Goal: Task Accomplishment & Management: Manage account settings

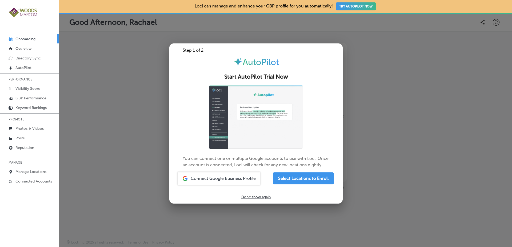
click at [306, 81] on div "Start AutoPilot Trial Now" at bounding box center [255, 74] width 173 height 14
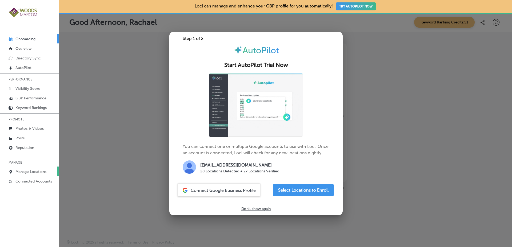
click at [35, 174] on p "Manage Locations" at bounding box center [30, 172] width 31 height 5
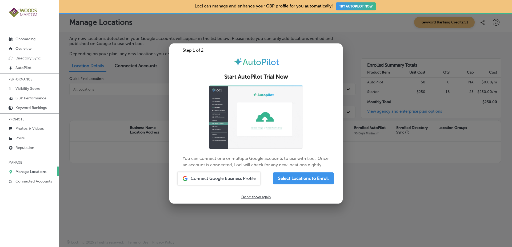
click at [135, 113] on div at bounding box center [256, 123] width 512 height 247
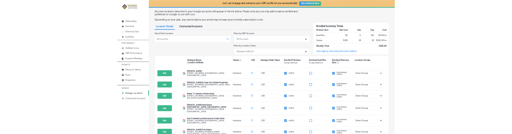
scroll to position [23, 0]
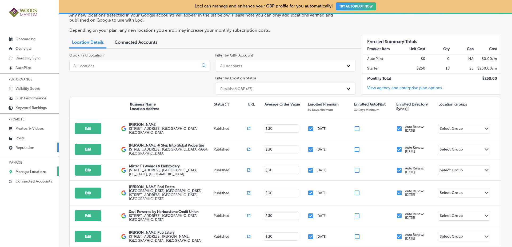
click at [43, 143] on link "Reputation" at bounding box center [29, 148] width 59 height 10
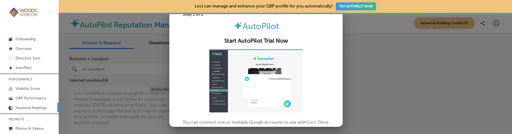
type textarea "x"
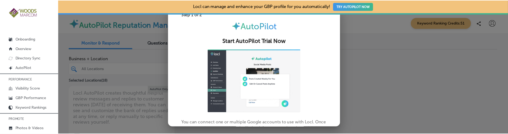
scroll to position [71, 0]
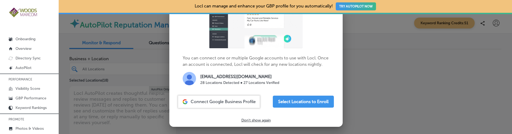
click at [78, 117] on div at bounding box center [256, 67] width 512 height 134
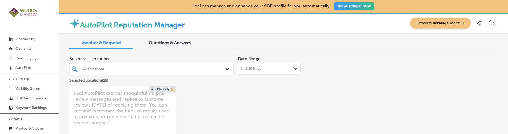
scroll to position [54, 0]
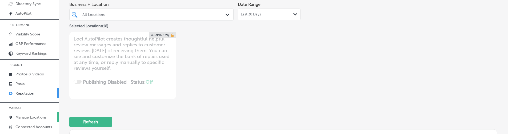
click at [37, 114] on link "Manage Locations" at bounding box center [29, 117] width 59 height 10
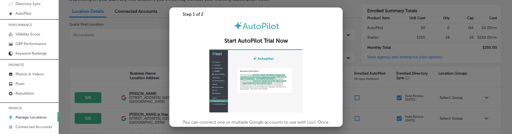
click at [103, 79] on div at bounding box center [256, 67] width 512 height 134
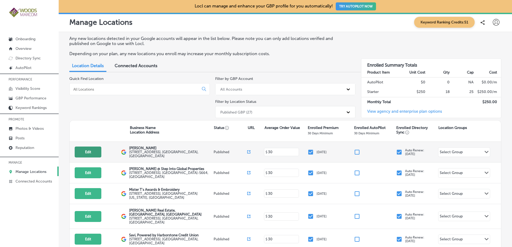
click at [96, 152] on button "Edit" at bounding box center [88, 152] width 27 height 11
select select "US"
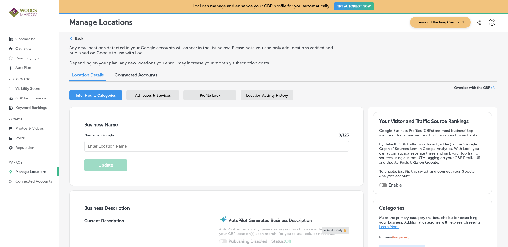
type input "[STREET_ADDRESS]"
type input "Suite A"
type input "[GEOGRAPHIC_DATA][PERSON_NAME]"
type input "98274"
type input "US"
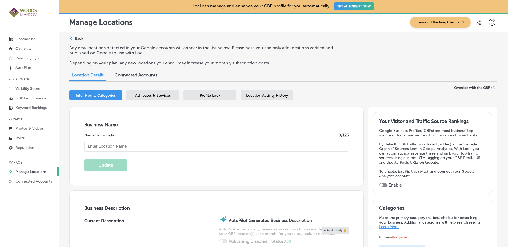
type input "[URL][DOMAIN_NAME]"
checkbox input "true"
type textarea "[PERSON_NAME] is a leading women's health clinic dedicated to empowering you th…"
type input "[PERSON_NAME]"
type textarea "[PERSON_NAME] is a leading women's health clinic dedicated to empowering you th…"
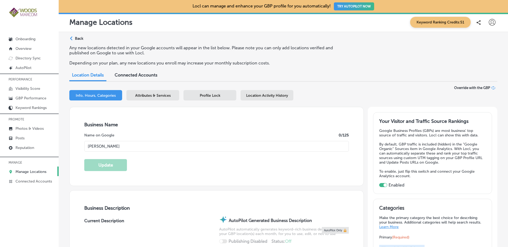
type input "[PHONE_NUMBER]"
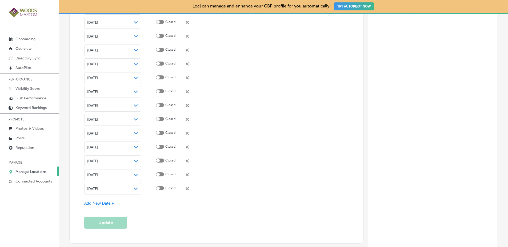
scroll to position [1538, 0]
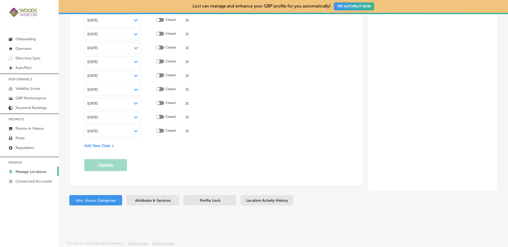
click at [30, 172] on p "Manage Locations" at bounding box center [30, 172] width 31 height 5
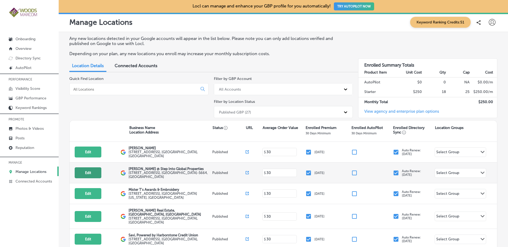
click at [88, 176] on button "Edit" at bounding box center [88, 172] width 27 height 11
select select "US"
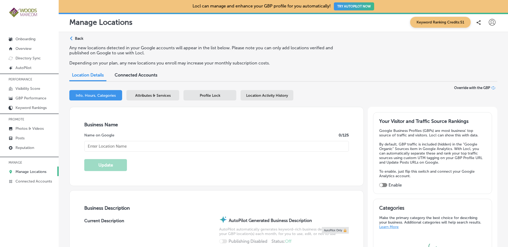
checkbox input "true"
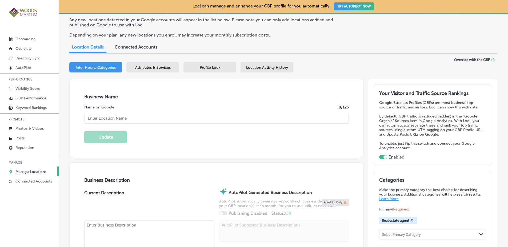
type input "[PERSON_NAME] @ Step Into Global Properties"
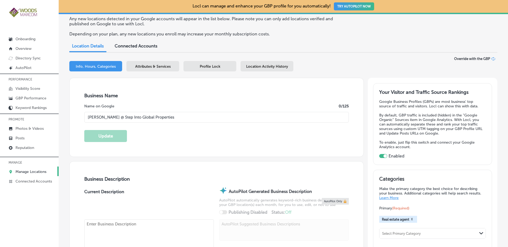
type textarea "Step Into Global Properties is your premier destination for luxury and investme…"
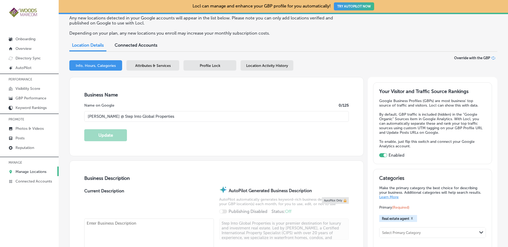
type input "2211 Rimland Dr"
type input "Suite #124"
type input "Bellingham"
type input "98226-5664"
type input "US"
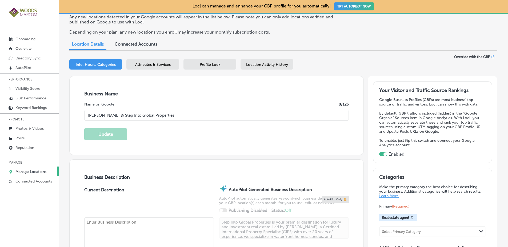
type input "https://stepintoglobalproperties.com/"
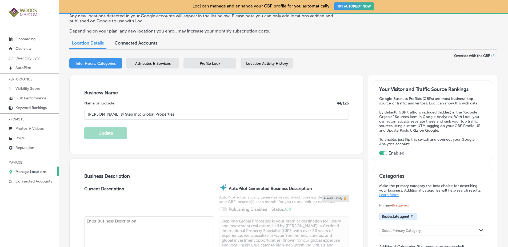
type textarea "Step Into Global Properties is your premier destination for luxury and investme…"
type input "+1 360 220 7315"
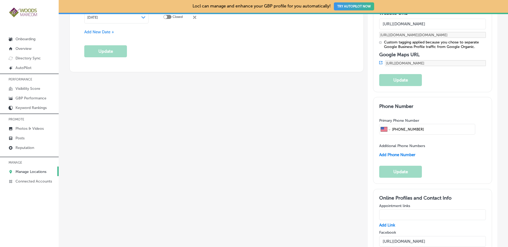
scroll to position [800, 0]
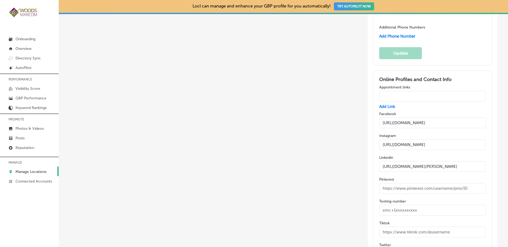
click at [38, 168] on link "Manage Locations" at bounding box center [29, 172] width 59 height 10
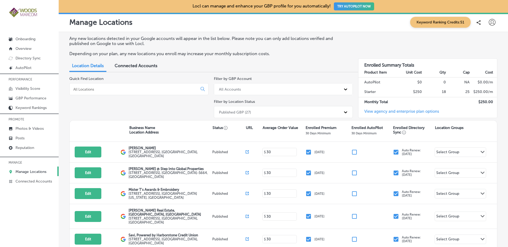
click at [160, 103] on div "Quick Find Location" at bounding box center [138, 98] width 139 height 44
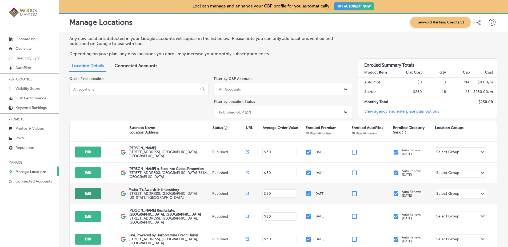
click at [94, 194] on button "Edit" at bounding box center [88, 193] width 27 height 11
select select "US"
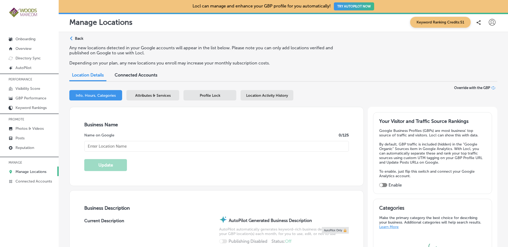
checkbox input "true"
type textarea "Mister T's Awards & Embroidery is your go-to, locally owned shop for custom emb…"
type textarea "Mister T's Awards & Embroidery is your go-to destination for custom embroidery,…"
type input "2615 Old Hwy 99 South Road"
type input "Mount Vernon"
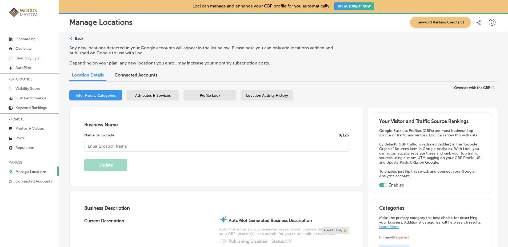
type input "98273"
type input "US"
type input "https://www.mrtsawardsandembroidery.com/"
type input "Mister T's Awards & Embroidery"
type input "+1 360 424 9339"
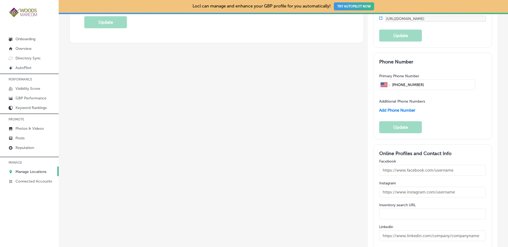
scroll to position [768, 0]
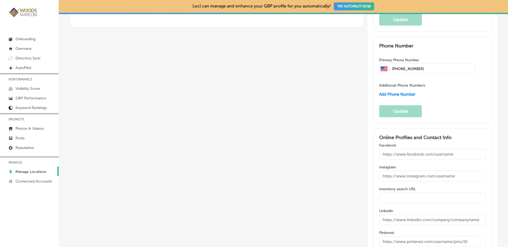
click at [46, 170] on p "Manage Locations" at bounding box center [30, 172] width 31 height 5
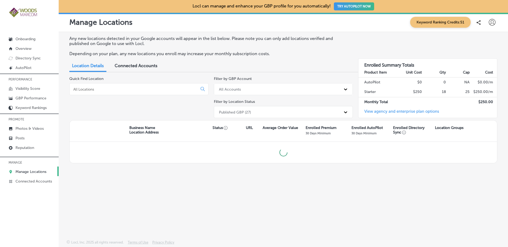
click at [119, 121] on div "Business Name Location Address Status URL Average Order Value Enrolled Premium …" at bounding box center [283, 130] width 427 height 21
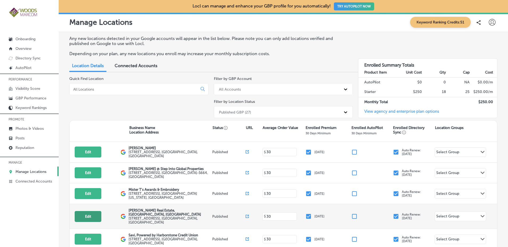
click at [87, 219] on button "Edit" at bounding box center [88, 216] width 27 height 11
select select "US"
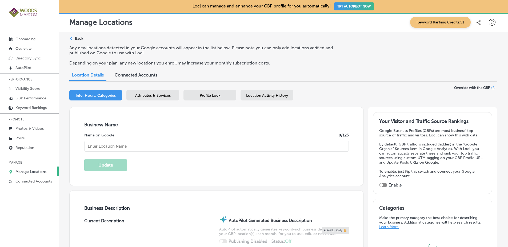
checkbox input "true"
type textarea "Discover your next chapter with Danielle Martin Real Estate. Whether you're loo…"
type input "http://daniellemartinrealestate.com/"
type input "Danielle Martin Windermere Real Estate, Mount Vernon, WA"
type input "1030 E. College Way Mount Vernon, WA"
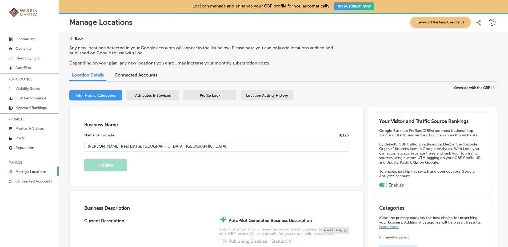
type input "Mount Vernon"
type input "98273"
type input "US"
type textarea "Discover your next chapter with Danielle Martin Real Estate. Whether you're loo…"
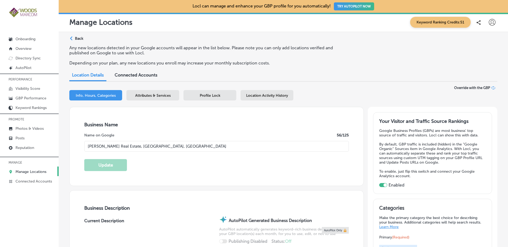
type input "+1 360 420 6807"
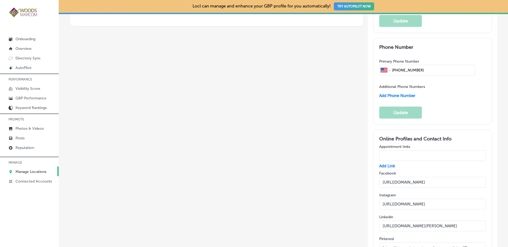
scroll to position [800, 0]
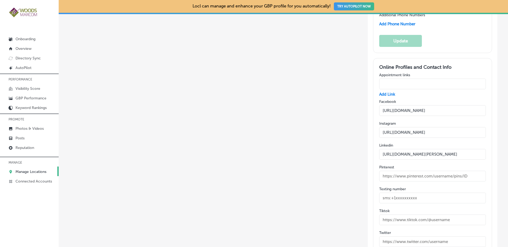
click at [49, 171] on link "Manage Locations" at bounding box center [29, 172] width 59 height 10
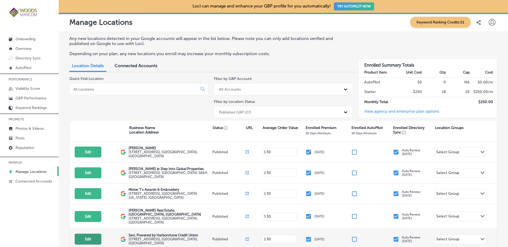
click at [92, 236] on button "Edit" at bounding box center [88, 239] width 27 height 11
select select "US"
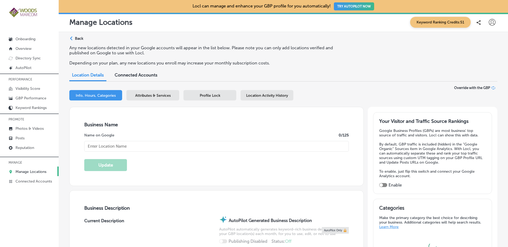
checkbox input "true"
type textarea "Savi, Powered by Harborstone Credit Union provides personal loans, home loans, …"
type input "1910 Broadway"
type input "Bellingham"
type input "98225"
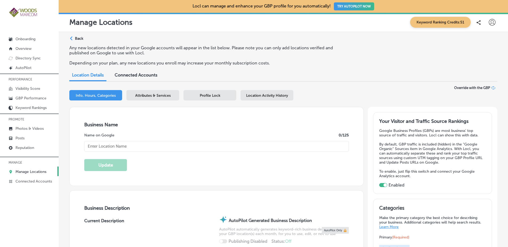
type input "US"
type input "https://savi.harborstone.com/"
type input "Savi, Powered by Harborstone Credit Union"
type textarea "SaviBank is your go-to destination for personal loans, mortgages, and business …"
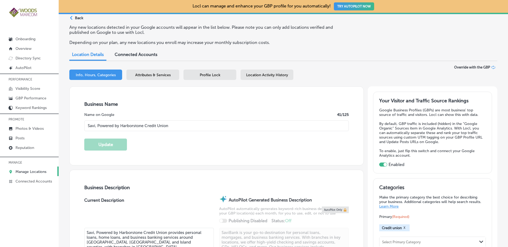
type input "+1 360 685 0080"
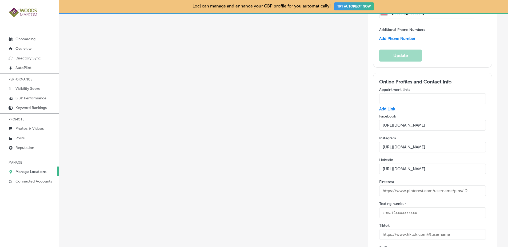
scroll to position [800, 0]
click at [41, 171] on p "Manage Locations" at bounding box center [30, 172] width 31 height 5
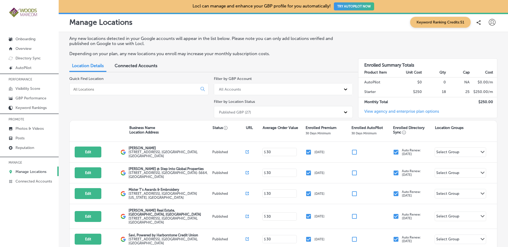
click at [65, 185] on div "Any new locations detected in your Google accounts will appear in the list belo…" at bounding box center [283, 188] width 449 height 312
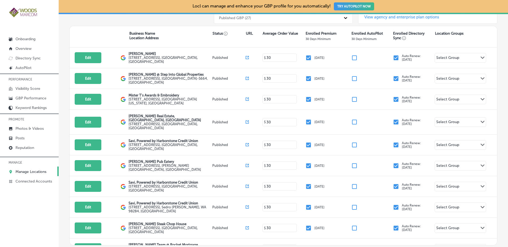
scroll to position [96, 0]
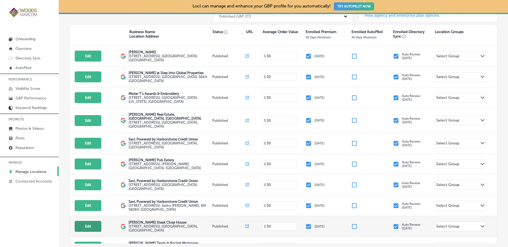
drag, startPoint x: 80, startPoint y: 199, endPoint x: 78, endPoint y: 223, distance: 23.8
click at [78, 223] on div "Edit This location is not published yet. Chinn GYN 111 S 12th St Suite A , Moun…" at bounding box center [283, 145] width 427 height 198
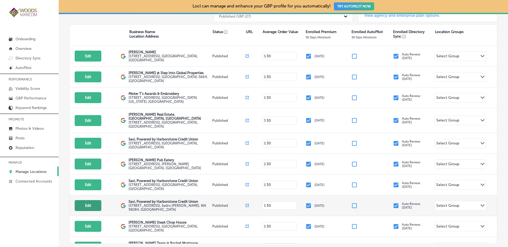
click at [81, 205] on button "Edit" at bounding box center [88, 205] width 27 height 11
select select "US"
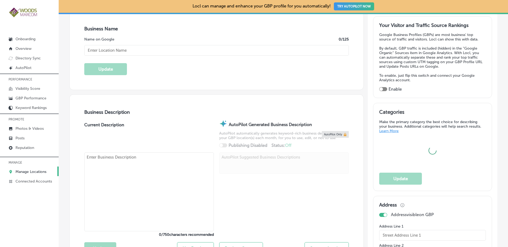
scroll to position [105, 0]
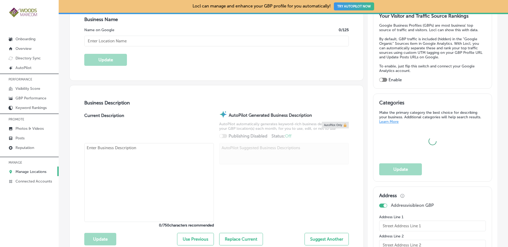
checkbox input "true"
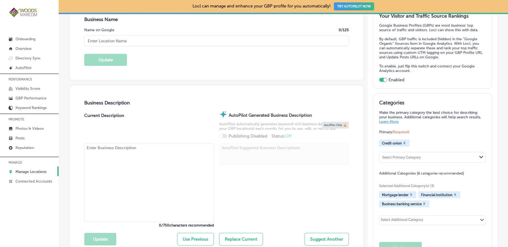
type textarea "Savi, Powered by Harborstone Credit Union provides personal loans, home loans, …"
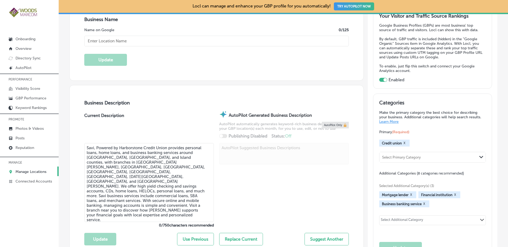
type input "203 Ball Street"
type input "Sedro Woolley"
type input "98284"
type input "US"
type input "https://savi.harborstone.com/"
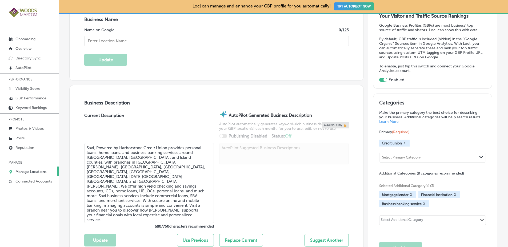
type textarea "SaviBank is your trusted partner for personal loans, mortgages, and business ba…"
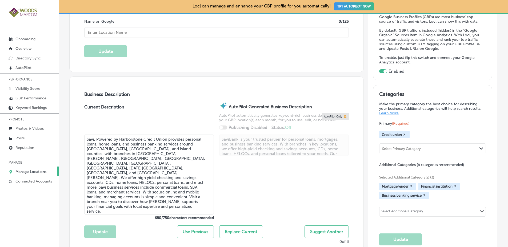
type input "Savi, Powered by Harborstone Credit Union"
type input "+1 360 755 3496"
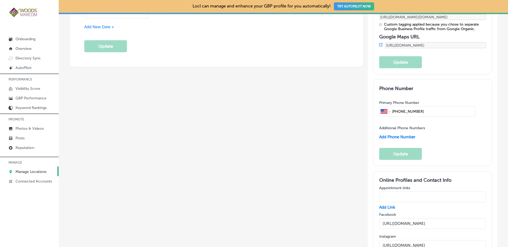
scroll to position [841, 0]
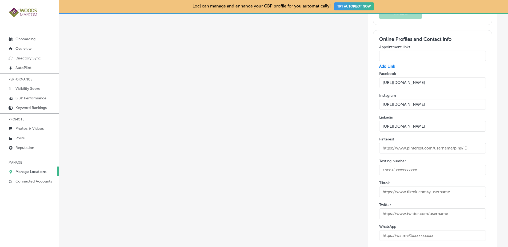
click at [46, 171] on p "Manage Locations" at bounding box center [30, 172] width 31 height 5
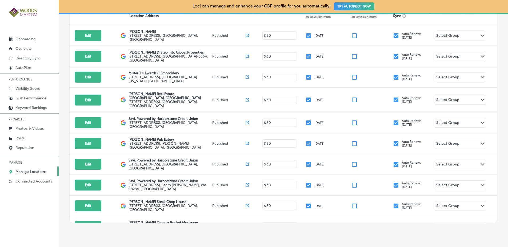
scroll to position [129, 0]
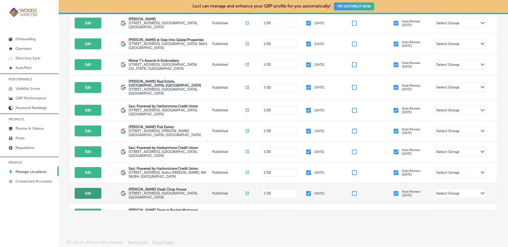
click at [91, 188] on button "Edit" at bounding box center [88, 193] width 27 height 11
select select "US"
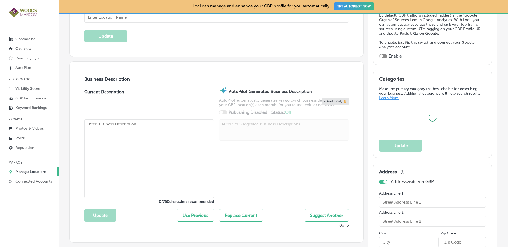
scroll to position [138, 0]
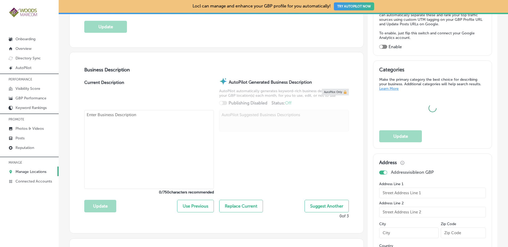
checkbox input "true"
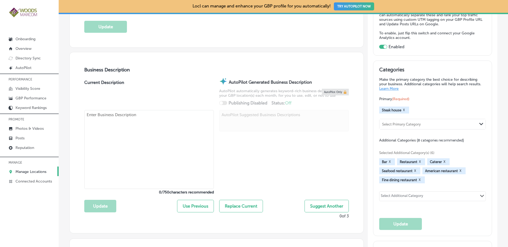
type textarea "Welcome to Max Dale's Steak & Chop House, a cherished family-owned restaurant s…"
type input "https://maxdales.com/"
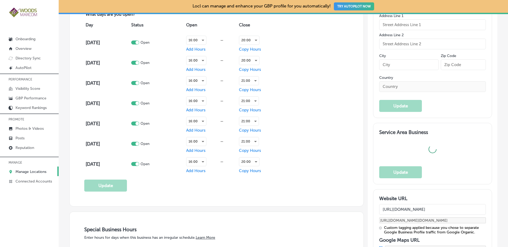
type input "Max Dale's Steak Chop House"
type input "2030 Riverside Drive"
type input "Mount Vernon"
type input "98273"
type input "US"
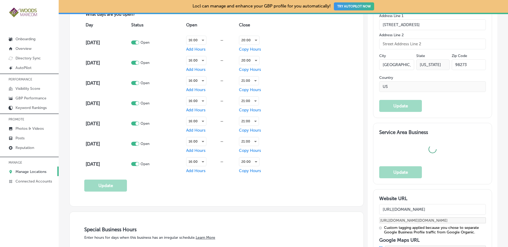
type textarea "Welcome to Max Dale's Steak & Chop House, a cherished family-owned restaurant s…"
type input "+1 360 424 7171"
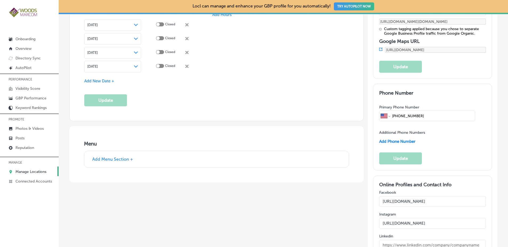
scroll to position [843, 0]
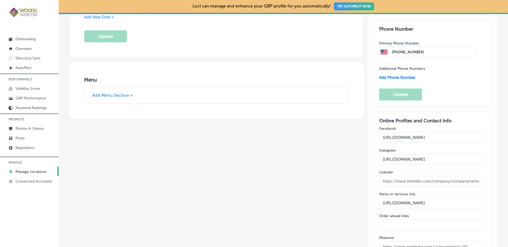
click at [49, 171] on link "Manage Locations" at bounding box center [29, 172] width 59 height 10
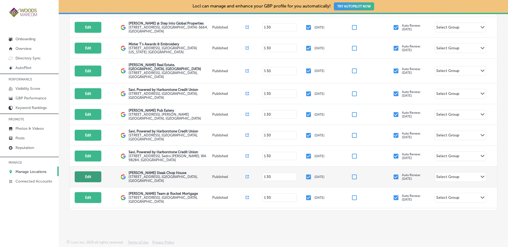
scroll to position [32, 0]
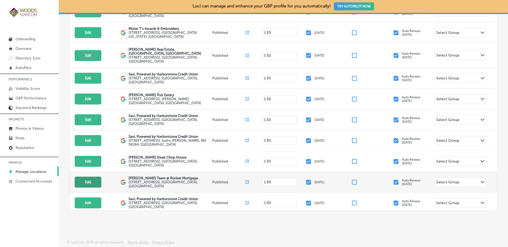
click at [92, 178] on button "Edit" at bounding box center [88, 182] width 27 height 11
select select "US"
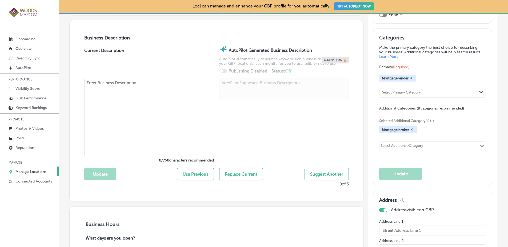
checkbox input "true"
type input "Dean Hayes Team @ Rocket Mortgage"
type input "720 Main St."
type input "#204"
type input "Mount Vernon"
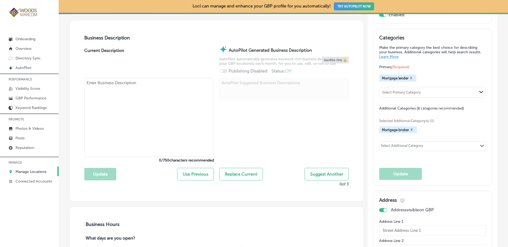
type input "98273"
type input "US"
type textarea "Dean Hayes Team @ Rocket Mortgage is your trusted partner in achieving homeowne…"
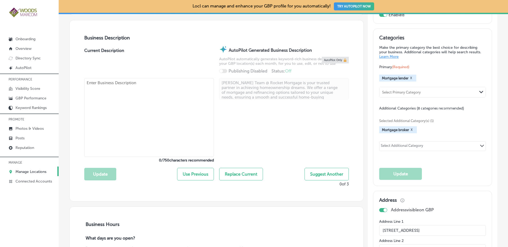
type input "http://www.deanhayes.com/"
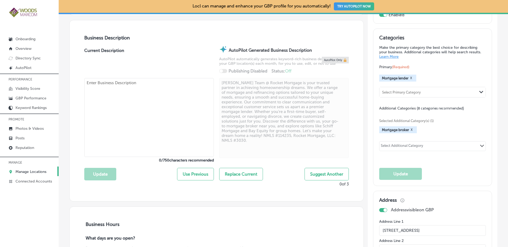
type textarea "Dean Hayes Team @ Rocket Mortgage is your trusted partner in achieving homeowne…"
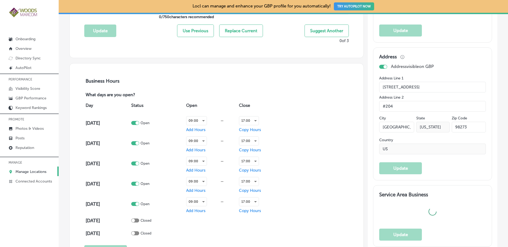
type input "+1 360 859 1629"
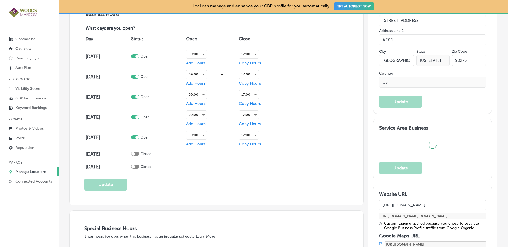
select select "US"
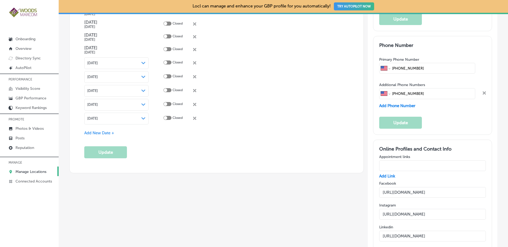
scroll to position [746, 0]
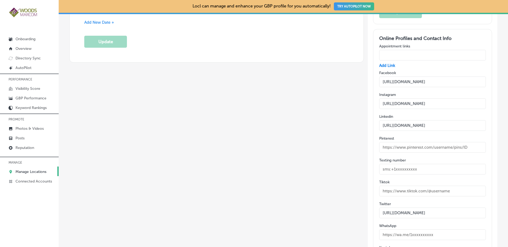
click at [45, 172] on p "Manage Locations" at bounding box center [30, 172] width 31 height 5
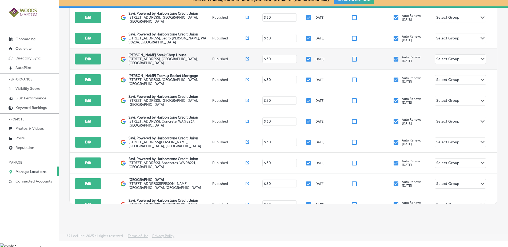
scroll to position [160, 0]
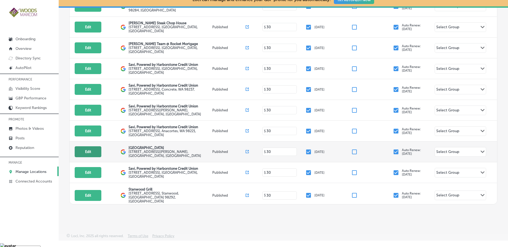
click at [86, 146] on button "Edit" at bounding box center [88, 151] width 27 height 11
select select "US"
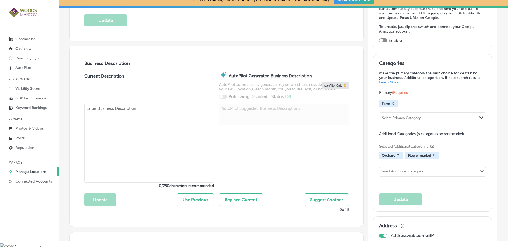
checkbox input "true"
type textarea "Experience the magic of Tulip Valley Farms, your ultimate destination for a vib…"
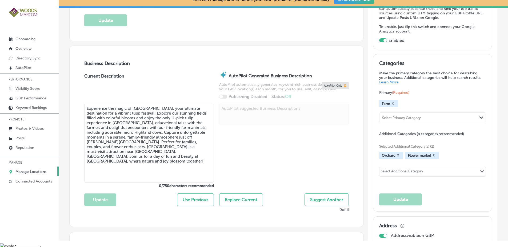
type input "15245 Bradshaw Road"
type input "Mount Vernon"
type input "98273"
type input "US"
type textarea "Experience the magic of Tulip Valley Farms, your ultimate destination for a vib…"
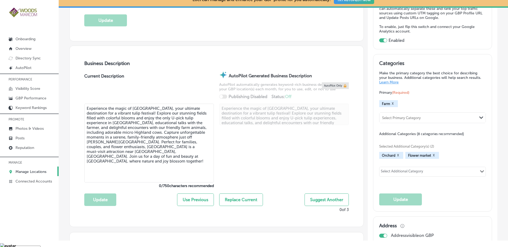
type input "https://tulipvalley.com/"
checkbox input "false"
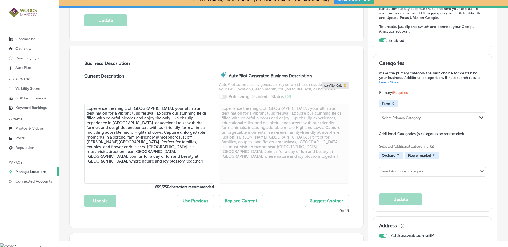
type input "Tulip Valley Farms"
type input "+1 360 399 6462"
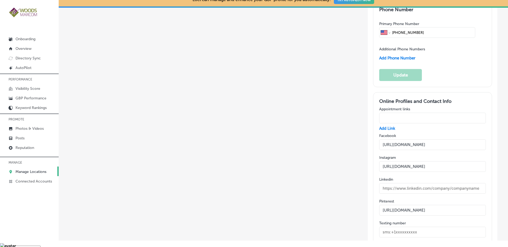
scroll to position [906, 0]
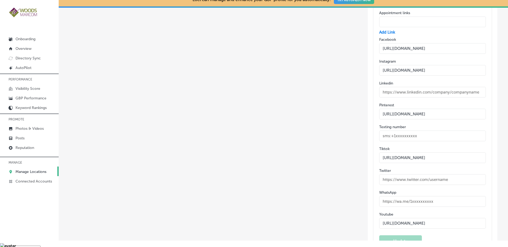
click at [50, 172] on link "Manage Locations" at bounding box center [29, 172] width 59 height 10
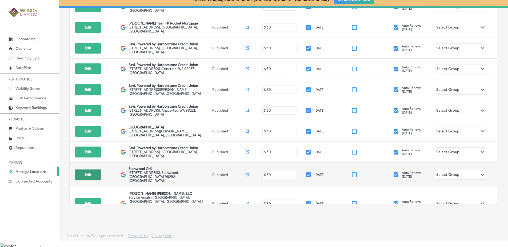
scroll to position [192, 0]
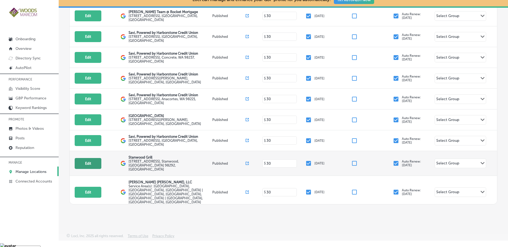
click at [84, 158] on button "Edit" at bounding box center [88, 163] width 27 height 11
select select "US"
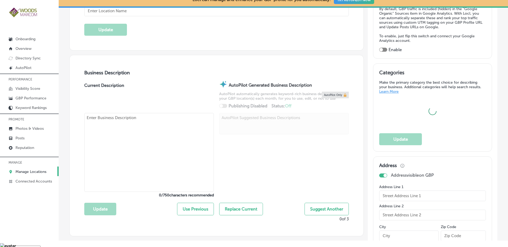
scroll to position [138, 0]
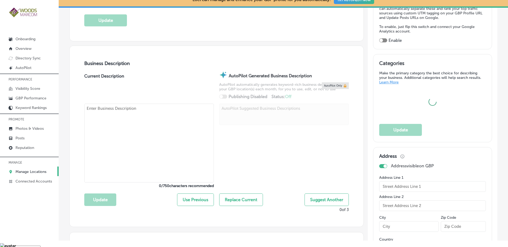
checkbox input "true"
type textarea "At Stanwood Grill, we celebrate the delicious flavors of the Pacific Northwest …"
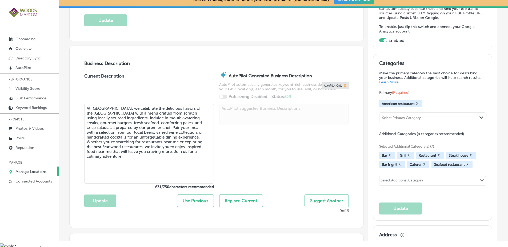
type input "8628 271st Street NW"
type input "Stanwood"
type input "98292"
type input "US"
type input "https://stanwoodgrill.com/"
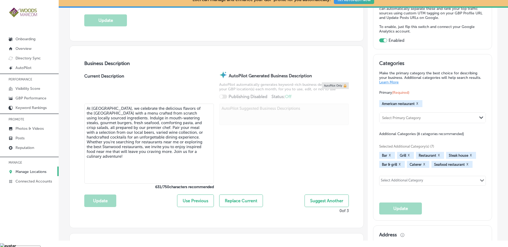
type input "Stanwood Grill"
type textarea "At Stanwood Grill, we celebrate the vibrant flavors of the Pacific Northwest wi…"
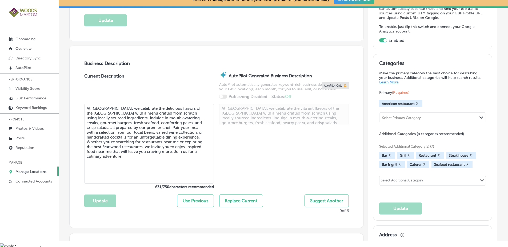
type input "+1 360 629 5253"
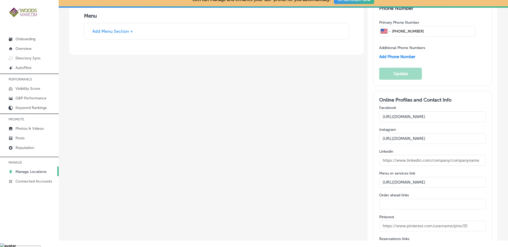
scroll to position [842, 0]
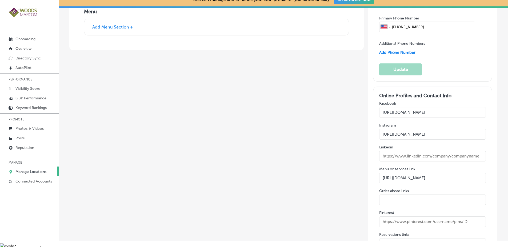
click at [51, 173] on link "Manage Locations" at bounding box center [29, 172] width 59 height 10
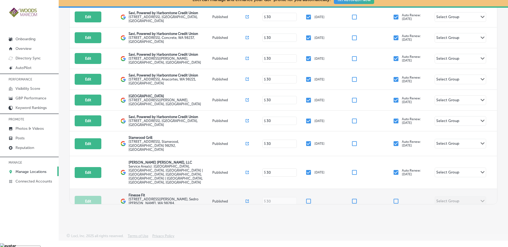
scroll to position [213, 0]
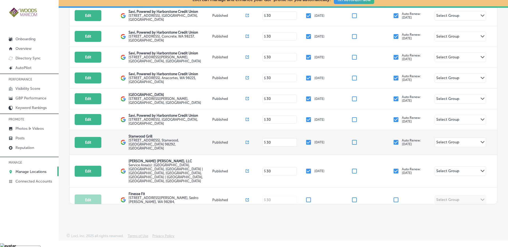
click at [246, 140] on span at bounding box center [246, 142] width 3 height 5
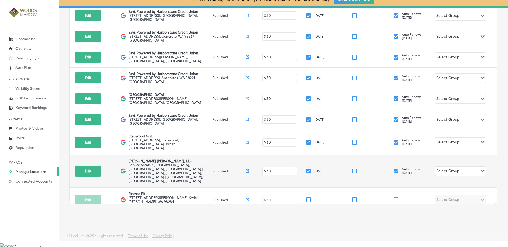
click at [149, 163] on span "Service Area(s): Skagit County, WA, USA | Whatcom County, WA, USA | Snohomish C…" at bounding box center [165, 173] width 74 height 20
click at [150, 163] on span "Service Area(s): Skagit County, WA, USA | Whatcom County, WA, USA | Snohomish C…" at bounding box center [165, 173] width 74 height 20
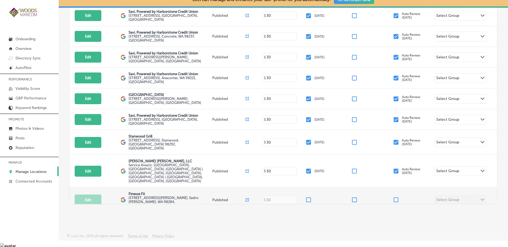
click at [137, 192] on p "Finesse Fit" at bounding box center [169, 194] width 82 height 4
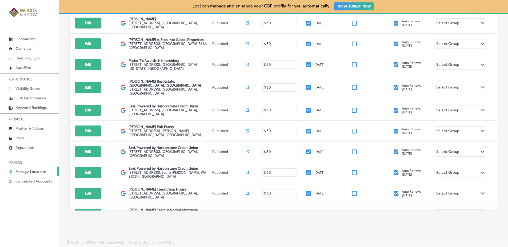
scroll to position [0, 0]
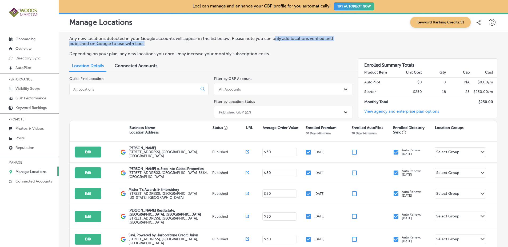
drag, startPoint x: 274, startPoint y: 39, endPoint x: 309, endPoint y: 40, distance: 34.4
click at [306, 40] on p "Any new locations detected in your Google accounts will appear in the list belo…" at bounding box center [208, 41] width 278 height 10
click at [318, 38] on p "Any new locations detected in your Google accounts will appear in the list belo…" at bounding box center [208, 41] width 278 height 10
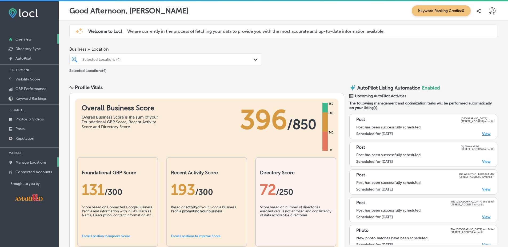
click at [46, 160] on p "Manage Locations" at bounding box center [30, 162] width 31 height 5
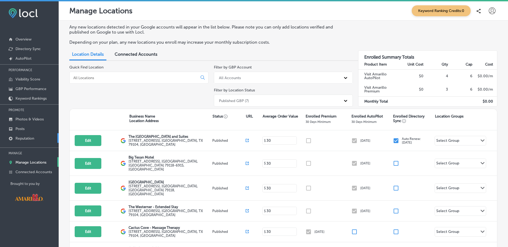
click at [50, 140] on link "Reputation" at bounding box center [29, 138] width 59 height 10
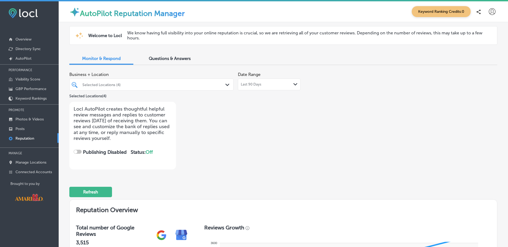
checkbox input "true"
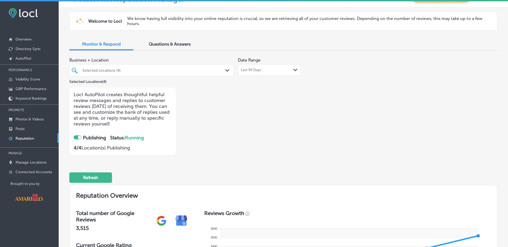
scroll to position [13, 0]
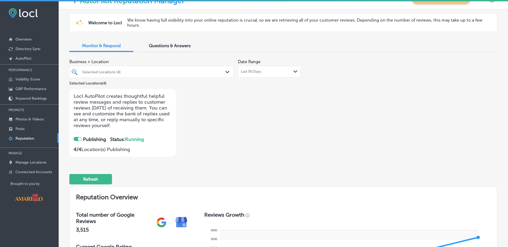
click at [197, 76] on div "Selected Locations (4) Path Created with Sketch." at bounding box center [151, 72] width 164 height 12
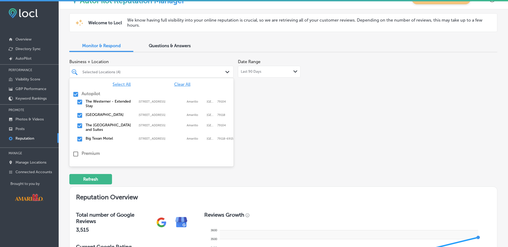
click at [177, 87] on div "Select All Clear All Autopilot The Westerner - Extended Stay 2501 E Interstate …" at bounding box center [151, 118] width 164 height 80
click at [177, 85] on span "Clear All" at bounding box center [182, 84] width 16 height 5
click at [128, 128] on label "The Cactus Cove Inn and Suites" at bounding box center [110, 127] width 48 height 9
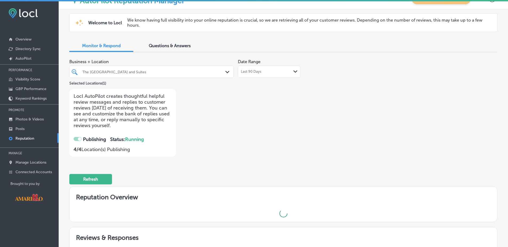
click at [386, 119] on div "Business + Location The Cactus Cove Inn and Suites Path Created with Sketch. Se…" at bounding box center [283, 107] width 428 height 100
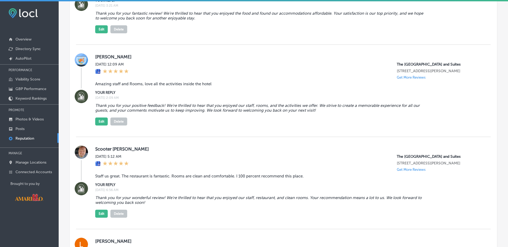
scroll to position [2144, 0]
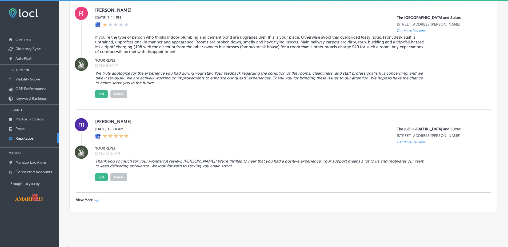
click at [98, 200] on polygon at bounding box center [97, 201] width 4 height 2
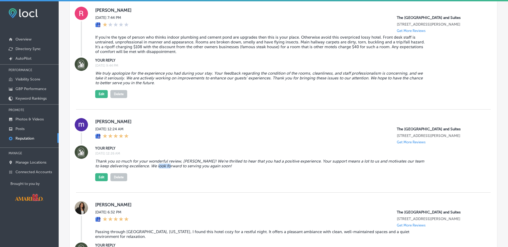
drag, startPoint x: 159, startPoint y: 162, endPoint x: 172, endPoint y: 162, distance: 13.9
click at [172, 162] on blockquote "Thank you so much for your wonderful review, Melanie! We’re thrilled to hear th…" at bounding box center [260, 164] width 330 height 10
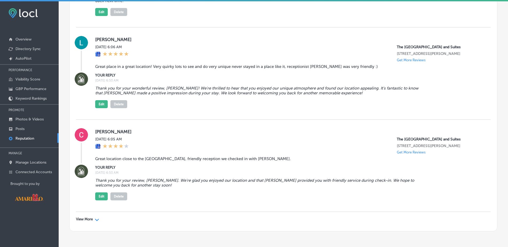
scroll to position [1, 0]
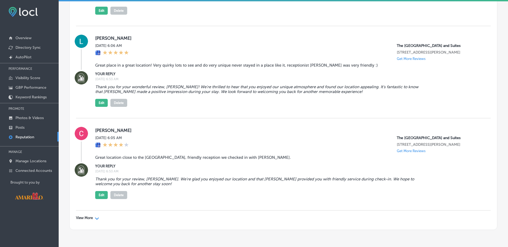
click at [83, 211] on div "View More Path Created with Sketch." at bounding box center [283, 218] width 414 height 15
click at [84, 211] on div "View More Path Created with Sketch." at bounding box center [283, 218] width 414 height 15
click at [93, 216] on div "View More Path Created with Sketch." at bounding box center [87, 218] width 23 height 4
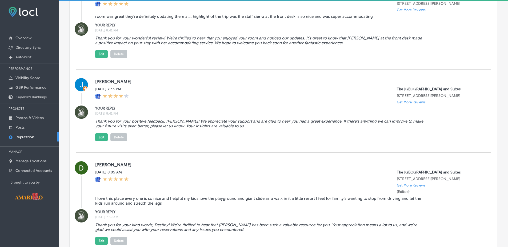
scroll to position [5951, 0]
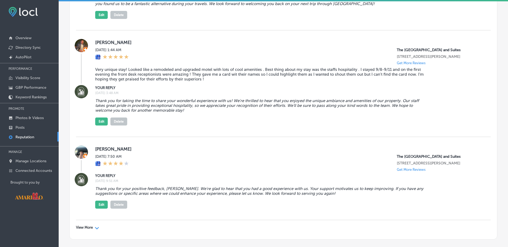
click at [93, 225] on div "View More Path Created with Sketch." at bounding box center [87, 227] width 23 height 4
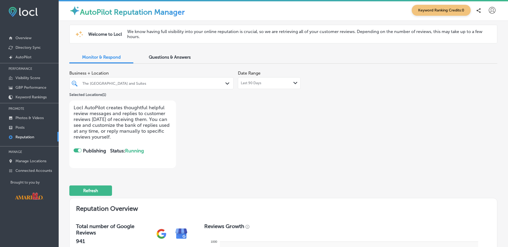
scroll to position [0, 0]
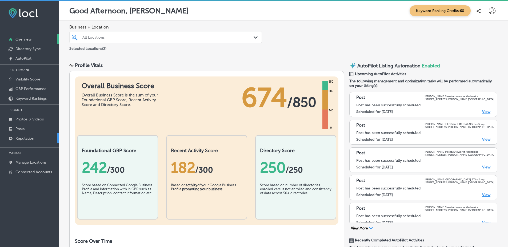
click at [41, 138] on link "Reputation" at bounding box center [29, 138] width 59 height 10
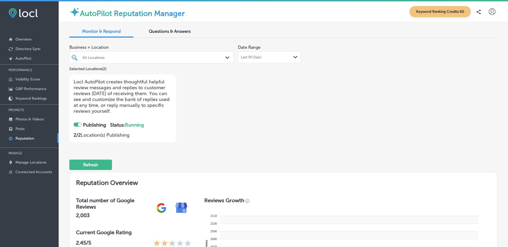
checkbox input "true"
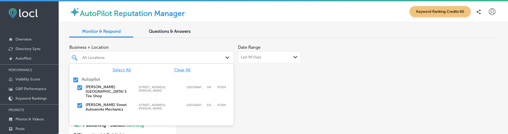
click at [143, 56] on div "All Locations" at bounding box center [153, 57] width 143 height 5
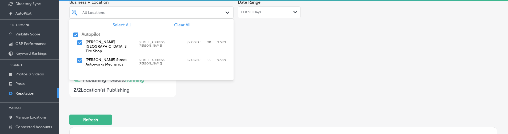
click at [160, 123] on div "Refresh" at bounding box center [283, 118] width 428 height 28
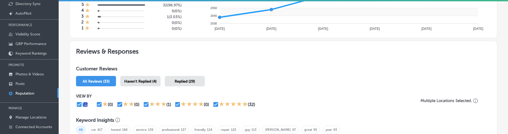
scroll to position [0, 0]
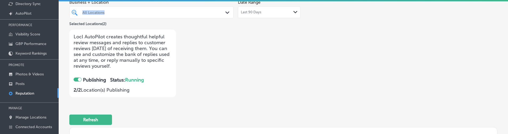
click at [167, 6] on div "Business + Location All Locations Path Created with Sketch." at bounding box center [151, 7] width 164 height 21
click at [48, 95] on link "Reputation" at bounding box center [29, 93] width 59 height 10
click at [30, 85] on link "Posts" at bounding box center [29, 84] width 59 height 10
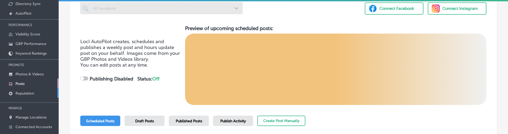
click at [28, 95] on p "Reputation" at bounding box center [24, 93] width 19 height 5
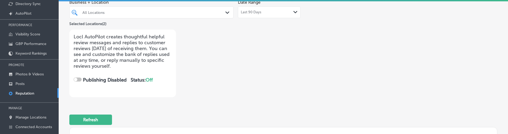
checkbox input "true"
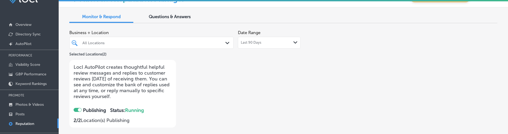
scroll to position [13, 0]
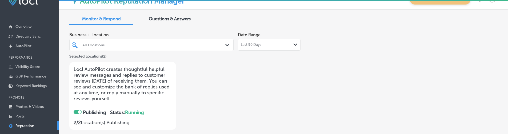
click at [146, 43] on div "All Locations" at bounding box center [153, 45] width 143 height 5
click at [205, 129] on div "Business + Location All Locations Path Created with Sketch. Selected Locations …" at bounding box center [197, 80] width 257 height 100
click at [181, 42] on div at bounding box center [144, 44] width 125 height 7
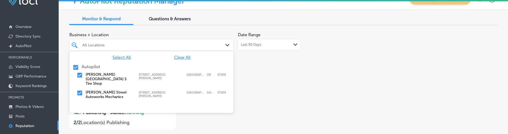
click at [178, 55] on span "Clear All" at bounding box center [182, 57] width 16 height 5
click at [109, 80] on label "[PERSON_NAME][GEOGRAPHIC_DATA] S Tire Shop" at bounding box center [110, 79] width 48 height 14
click at [292, 73] on div "Business + Location option 509 NW Everett St; Suite 100, selected. option 509 N…" at bounding box center [197, 80] width 257 height 100
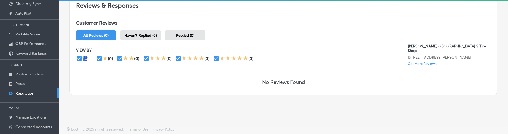
scroll to position [0, 0]
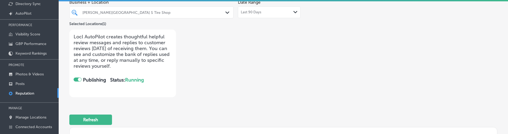
click at [257, 11] on span "Last 90 Days" at bounding box center [251, 12] width 21 height 4
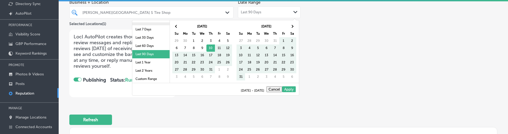
scroll to position [31, 0]
click at [142, 62] on li "Last 1 Year" at bounding box center [150, 62] width 37 height 8
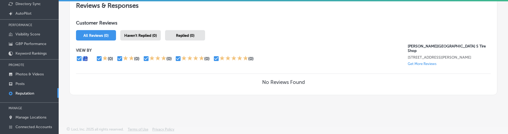
scroll to position [0, 0]
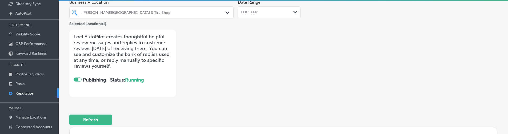
click at [179, 13] on div "[PERSON_NAME][GEOGRAPHIC_DATA] S Tire Shop" at bounding box center [153, 12] width 143 height 5
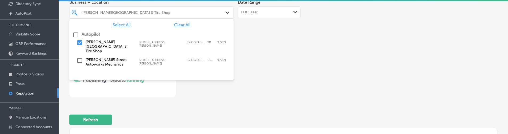
click at [146, 47] on div "[PERSON_NAME][GEOGRAPHIC_DATA] [STREET_ADDRESS][GEOGRAPHIC_DATA][PERSON_NAME][S…" at bounding box center [145, 47] width 119 height 14
type textarea "x"
click at [142, 58] on div "[PERSON_NAME][GEOGRAPHIC_DATA] Autoworks Mechanics [STREET_ADDRESS][GEOGRAPHIC_…" at bounding box center [145, 62] width 119 height 9
click at [252, 29] on div "Business + Location option 509 Northwest Everett Street, selected. option 509 N…" at bounding box center [197, 47] width 257 height 100
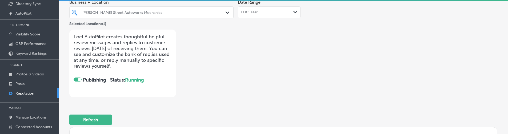
scroll to position [43, 0]
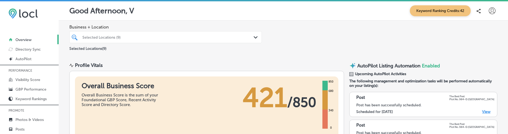
scroll to position [46, 0]
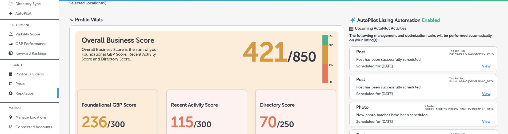
click at [29, 93] on p "Reputation" at bounding box center [24, 93] width 19 height 5
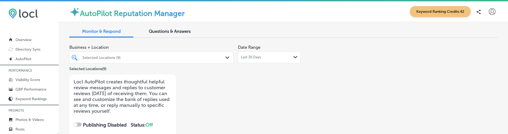
checkbox input "true"
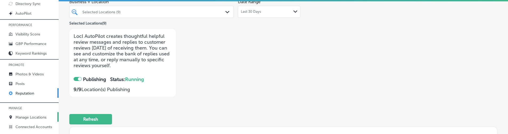
click at [46, 116] on p "Manage Locations" at bounding box center [30, 117] width 31 height 5
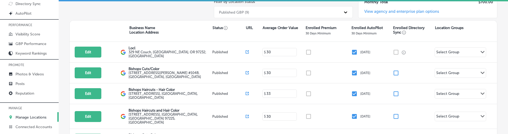
scroll to position [31, 0]
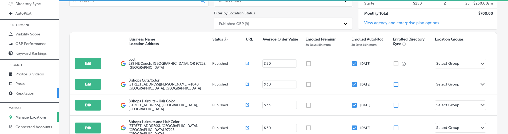
click at [51, 93] on link "Reputation" at bounding box center [29, 93] width 59 height 10
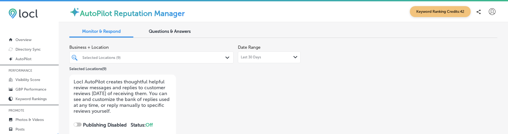
checkbox input "true"
click at [222, 63] on div "Selected Locations (9) Path Created with Sketch." at bounding box center [151, 57] width 164 height 12
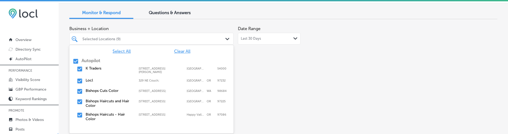
scroll to position [20, 0]
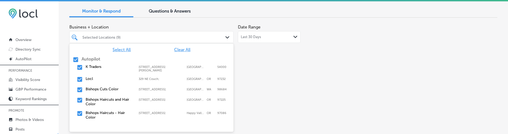
click at [169, 48] on div "Select All Clear All" at bounding box center [151, 49] width 164 height 5
click at [174, 49] on span "Clear All" at bounding box center [182, 49] width 16 height 5
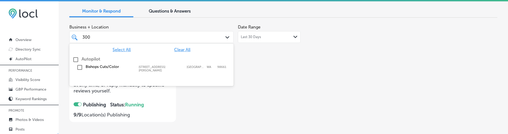
click at [155, 67] on label "3000 NE ANDRESEN RD #104B" at bounding box center [161, 68] width 45 height 7
type input "300"
click at [300, 82] on div "Business + Location option 3000 NE ANDRESEN RD.; #104B, selected. option 3000 N…" at bounding box center [197, 72] width 257 height 100
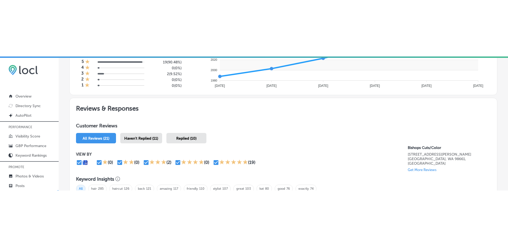
scroll to position [0, 0]
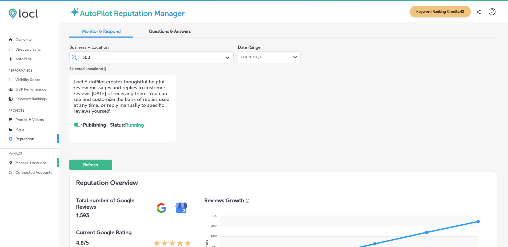
click at [19, 165] on p "Manage Locations" at bounding box center [30, 163] width 31 height 5
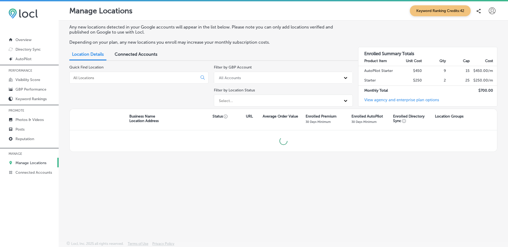
click at [151, 50] on div "Connected Accounts" at bounding box center [136, 54] width 51 height 11
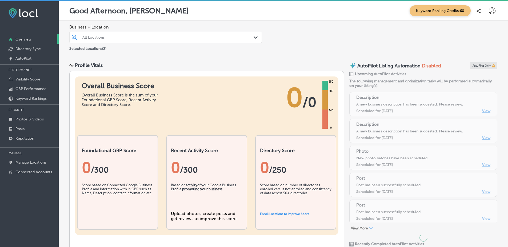
click at [0, 151] on p "MANAGE" at bounding box center [29, 153] width 59 height 8
click at [14, 163] on link "Manage Locations" at bounding box center [29, 162] width 59 height 10
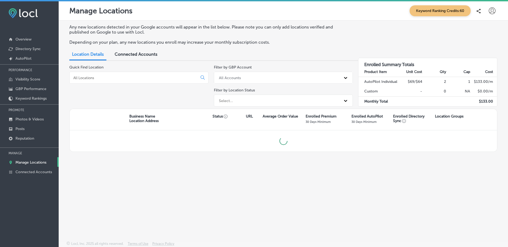
click at [141, 54] on span "Connected Accounts" at bounding box center [136, 54] width 43 height 5
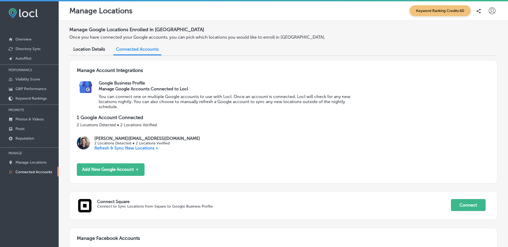
click at [102, 53] on div "Location Details" at bounding box center [89, 49] width 40 height 11
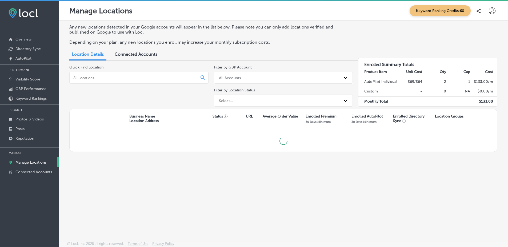
click at [222, 29] on p "Any new locations detected in your Google accounts will appear in the list belo…" at bounding box center [208, 30] width 278 height 10
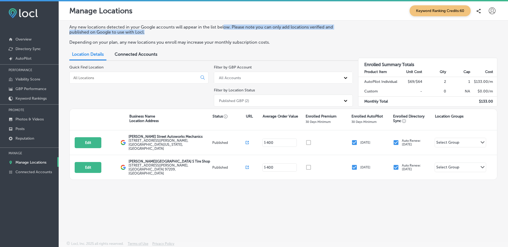
click at [226, 29] on p "Any new locations detected in your Google accounts will appear in the list belo…" at bounding box center [208, 30] width 278 height 10
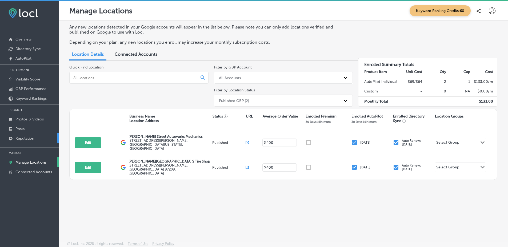
click at [42, 139] on link "Reputation" at bounding box center [29, 138] width 59 height 10
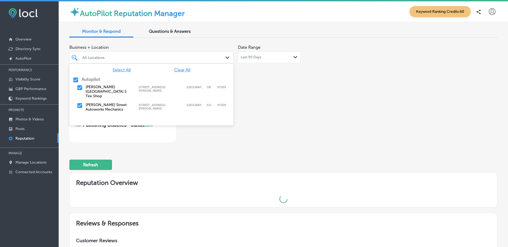
click at [167, 58] on div "All Locations" at bounding box center [153, 57] width 143 height 5
checkbox input "true"
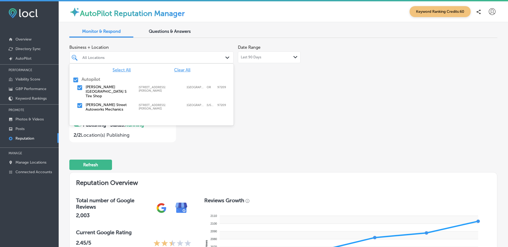
click at [228, 134] on div "Business + Location option [STREET_ADDRESS][PERSON_NAME], 0 of 2. 3 results ava…" at bounding box center [197, 92] width 257 height 100
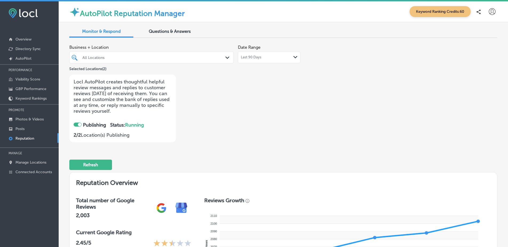
click at [164, 57] on div "All Locations" at bounding box center [153, 57] width 143 height 5
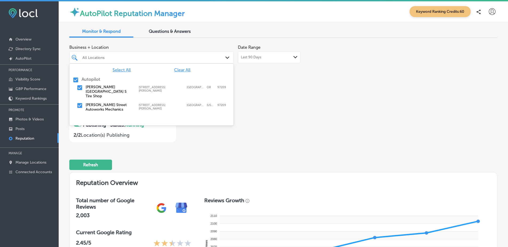
click at [172, 103] on label "[STREET_ADDRESS][PERSON_NAME]" at bounding box center [161, 106] width 45 height 7
click at [298, 102] on div "Business + Location option [STREET_ADDRESS][PERSON_NAME]. option [STREET_ADDRES…" at bounding box center [197, 92] width 257 height 100
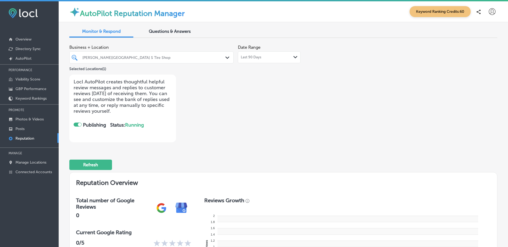
click at [188, 47] on span "Business + Location" at bounding box center [151, 47] width 164 height 5
click at [188, 53] on div "[PERSON_NAME][GEOGRAPHIC_DATA] S Tire Shop Path Created with Sketch." at bounding box center [151, 57] width 164 height 12
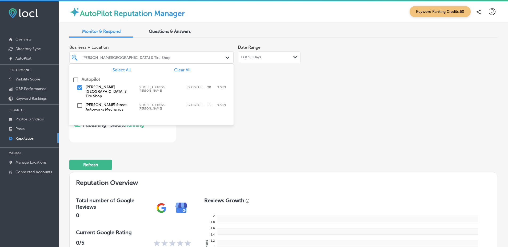
click at [153, 90] on div "[PERSON_NAME][GEOGRAPHIC_DATA] [STREET_ADDRESS][GEOGRAPHIC_DATA][PERSON_NAME][S…" at bounding box center [145, 92] width 119 height 14
click at [151, 106] on div "[PERSON_NAME][GEOGRAPHIC_DATA] Autoworks Mechanics [STREET_ADDRESS][GEOGRAPHIC_…" at bounding box center [145, 107] width 119 height 9
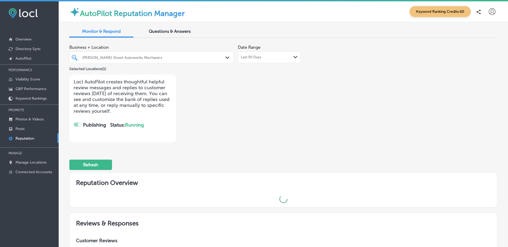
click at [289, 92] on div "Business + Location [PERSON_NAME] Street Autoworks Mechanics Path Created with …" at bounding box center [197, 92] width 257 height 100
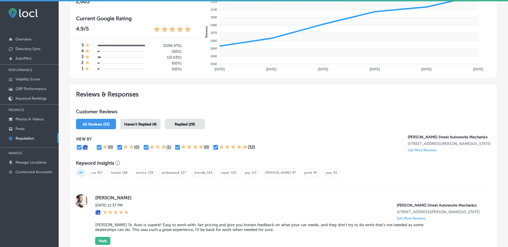
scroll to position [352, 0]
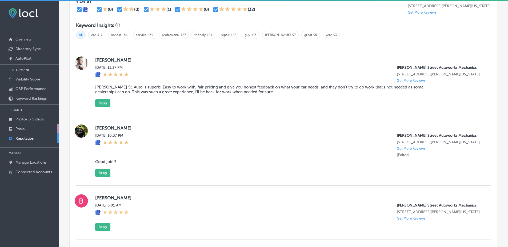
click at [31, 127] on link "Posts" at bounding box center [29, 129] width 59 height 10
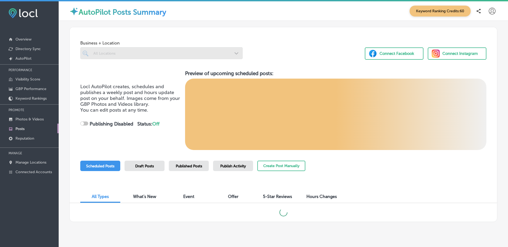
checkbox input "true"
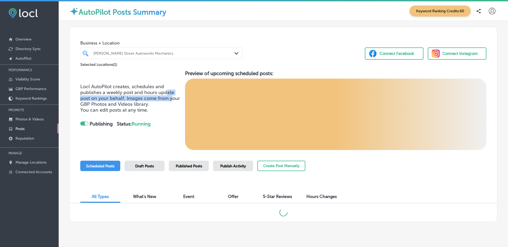
drag, startPoint x: 166, startPoint y: 95, endPoint x: 172, endPoint y: 99, distance: 8.0
click at [172, 99] on span "Locl AutoPilot creates, schedules and publishes a weekly post and hours update …" at bounding box center [130, 95] width 100 height 23
click at [178, 99] on span "Locl AutoPilot creates, schedules and publishes a weekly post and hours update …" at bounding box center [130, 95] width 100 height 23
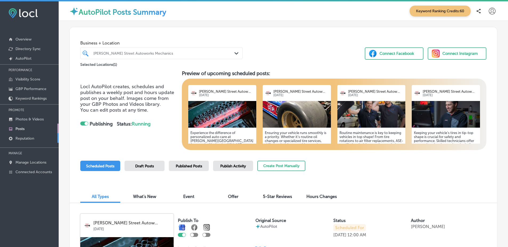
click at [42, 141] on link "Reputation" at bounding box center [29, 138] width 59 height 10
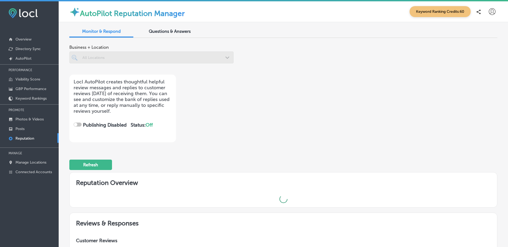
checkbox input "true"
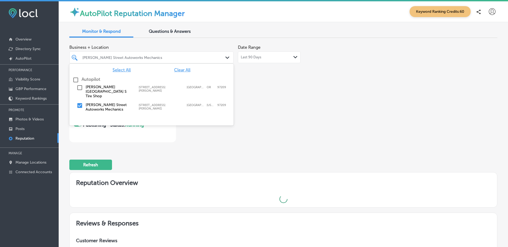
click at [151, 58] on div "[PERSON_NAME] Street Autoworks Mechanics" at bounding box center [153, 57] width 143 height 5
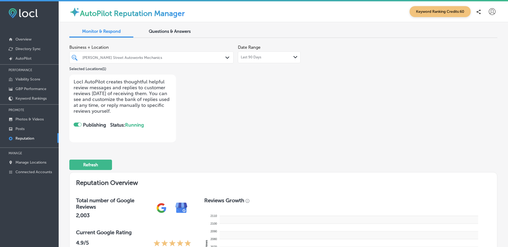
click at [277, 104] on div "Business + Location [PERSON_NAME] Street Autoworks Mechanics Path Created with …" at bounding box center [197, 92] width 257 height 100
click at [261, 56] on div "Last 90 Days Path Created with Sketch." at bounding box center [269, 57] width 57 height 4
click at [197, 159] on div "Refresh" at bounding box center [283, 163] width 428 height 28
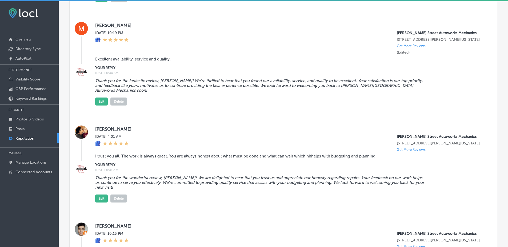
scroll to position [1104, 0]
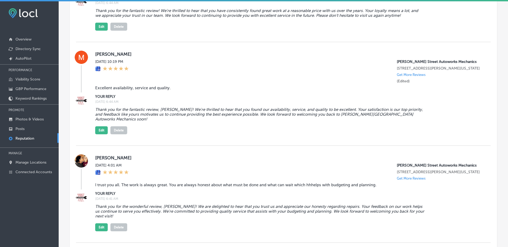
drag, startPoint x: 201, startPoint y: 150, endPoint x: 214, endPoint y: 151, distance: 12.5
click at [211, 122] on blockquote "Thank you for the fantastic review, [PERSON_NAME]! We're thrilled to hear that …" at bounding box center [260, 114] width 330 height 14
click at [178, 122] on blockquote "Thank you for the fantastic review, [PERSON_NAME]! We're thrilled to hear that …" at bounding box center [260, 114] width 330 height 14
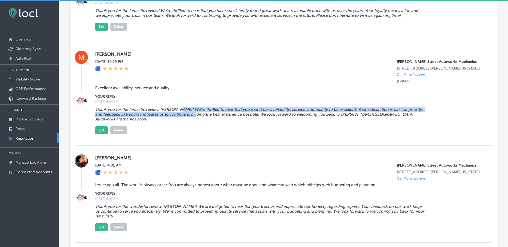
drag, startPoint x: 178, startPoint y: 149, endPoint x: 225, endPoint y: 154, distance: 46.9
click at [203, 122] on blockquote "Thank you for the fantastic review, [PERSON_NAME]! We're thrilled to hear that …" at bounding box center [260, 114] width 330 height 14
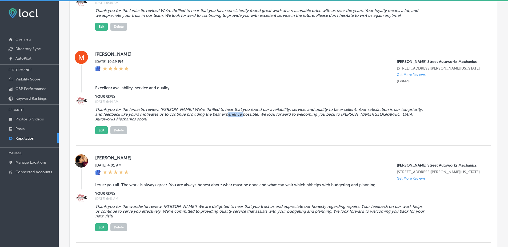
drag, startPoint x: 231, startPoint y: 154, endPoint x: 265, endPoint y: 152, distance: 34.2
click at [256, 122] on blockquote "Thank you for the fantastic review, [PERSON_NAME]! We're thrilled to hear that …" at bounding box center [260, 114] width 330 height 14
drag, startPoint x: 326, startPoint y: 154, endPoint x: 289, endPoint y: 154, distance: 37.6
click at [289, 122] on blockquote "Thank you for the fantastic review, [PERSON_NAME]! We're thrilled to hear that …" at bounding box center [260, 114] width 330 height 14
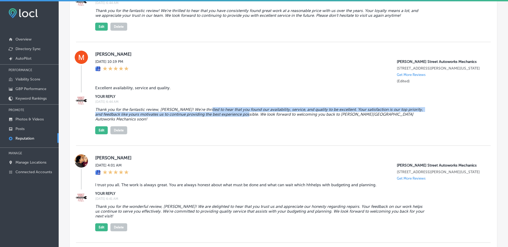
drag, startPoint x: 251, startPoint y: 156, endPoint x: 203, endPoint y: 150, distance: 48.3
click at [203, 122] on blockquote "Thank you for the fantastic review, [PERSON_NAME]! We're thrilled to hear that …" at bounding box center [260, 114] width 330 height 14
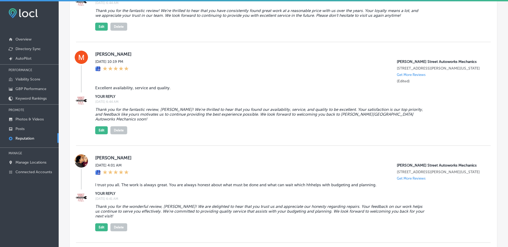
click at [179, 122] on blockquote "Thank you for the fantastic review, [PERSON_NAME]! We're thrilled to hear that …" at bounding box center [260, 114] width 330 height 14
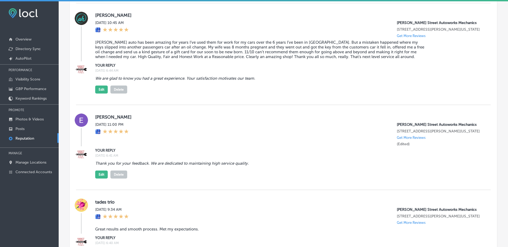
scroll to position [1637, 0]
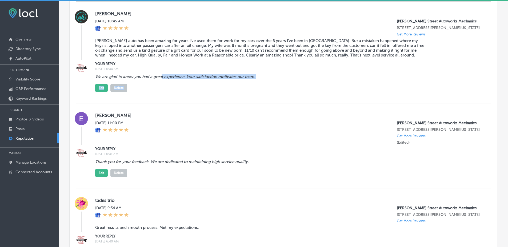
drag, startPoint x: 158, startPoint y: 141, endPoint x: 164, endPoint y: 132, distance: 11.6
click at [162, 92] on div "We are glad to know you had a great experience. Your satisfaction motivates our…" at bounding box center [288, 82] width 387 height 20
click at [181, 92] on div "We are glad to know you had a great experience. Your satisfaction motivates our…" at bounding box center [288, 82] width 387 height 20
drag, startPoint x: 202, startPoint y: 131, endPoint x: 230, endPoint y: 132, distance: 28.3
click at [217, 79] on blockquote "We are glad to know you had a great experience. Your satisfaction motivates our…" at bounding box center [260, 76] width 330 height 5
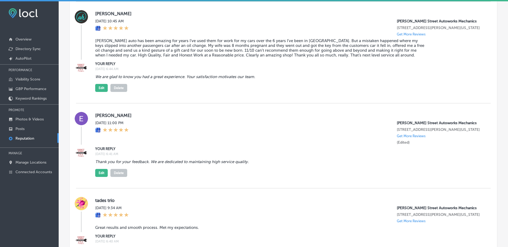
click at [235, 79] on blockquote "We are glad to know you had a great experience. Your satisfaction motivates our…" at bounding box center [260, 76] width 330 height 5
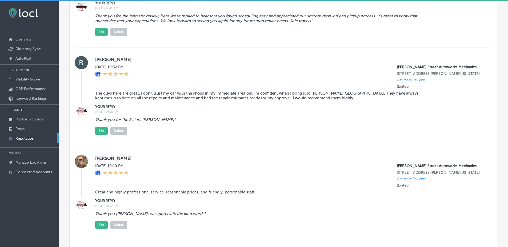
scroll to position [1395, 0]
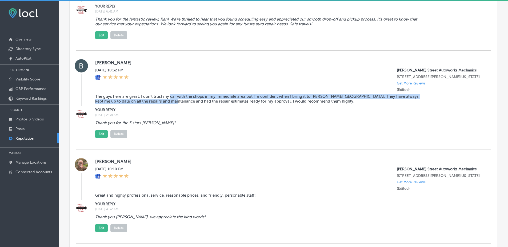
drag, startPoint x: 155, startPoint y: 144, endPoint x: 186, endPoint y: 143, distance: 30.7
click at [172, 104] on blockquote "The guys here are great. I don't trust my car with the shops in my immediate ar…" at bounding box center [260, 99] width 330 height 10
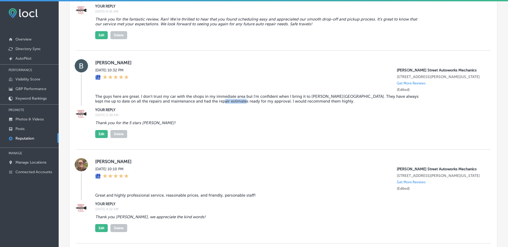
drag, startPoint x: 198, startPoint y: 146, endPoint x: 228, endPoint y: 144, distance: 29.6
click at [226, 104] on blockquote "The guys here are great. I don't trust my car with the shops in my immediate ar…" at bounding box center [260, 99] width 330 height 10
drag, startPoint x: 230, startPoint y: 144, endPoint x: 252, endPoint y: 143, distance: 22.1
click at [251, 104] on blockquote "The guys here are great. I don't trust my car with the shops in my immediate ar…" at bounding box center [260, 99] width 330 height 10
drag, startPoint x: 295, startPoint y: 143, endPoint x: 284, endPoint y: 139, distance: 12.1
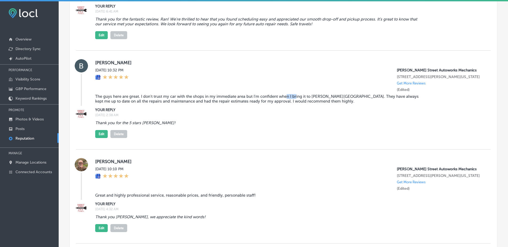
click at [284, 104] on blockquote "The guys here are great. I don't trust my car with the shops in my immediate ar…" at bounding box center [260, 99] width 330 height 10
click at [247, 104] on blockquote "The guys here are great. I don't trust my car with the shops in my immediate ar…" at bounding box center [260, 99] width 330 height 10
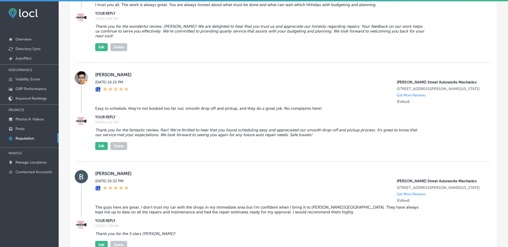
scroll to position [1279, 0]
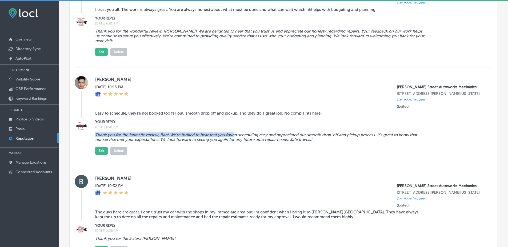
drag, startPoint x: 203, startPoint y: 171, endPoint x: 257, endPoint y: 176, distance: 53.8
click at [239, 155] on div "Thank you for the fantastic review, Ran! We're thrilled to hear that you found …" at bounding box center [288, 142] width 387 height 25
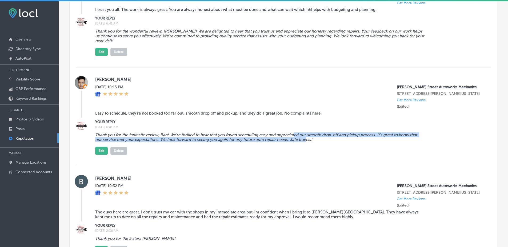
drag, startPoint x: 293, startPoint y: 177, endPoint x: 304, endPoint y: 177, distance: 11.0
click at [303, 142] on blockquote "Thank you for the fantastic review, Ran! We're thrilled to hear that you found …" at bounding box center [260, 137] width 330 height 10
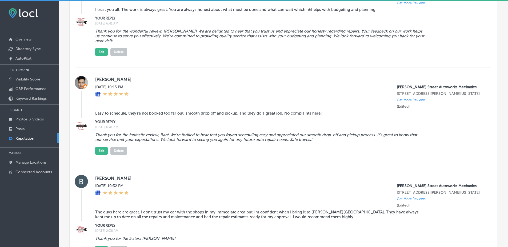
click at [312, 142] on blockquote "Thank you for the fantastic review, Ran! We're thrilled to hear that you found …" at bounding box center [260, 137] width 330 height 10
drag, startPoint x: 251, startPoint y: 180, endPoint x: 206, endPoint y: 175, distance: 45.3
click at [220, 142] on blockquote "Thank you for the fantastic review, Ran! We're thrilled to hear that you found …" at bounding box center [260, 137] width 330 height 10
click at [205, 142] on blockquote "Thank you for the fantastic review, Ran! We're thrilled to hear that you found …" at bounding box center [260, 137] width 330 height 10
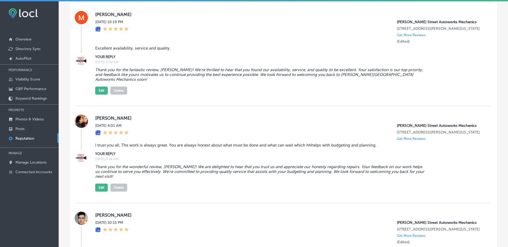
scroll to position [1149, 0]
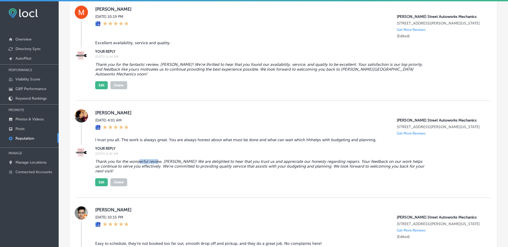
drag, startPoint x: 144, startPoint y: 200, endPoint x: 165, endPoint y: 200, distance: 21.3
click at [162, 173] on blockquote "Thank you for the wonderful review, [PERSON_NAME]! We are delighted to hear tha…" at bounding box center [260, 166] width 330 height 14
drag, startPoint x: 187, startPoint y: 201, endPoint x: 207, endPoint y: 201, distance: 19.7
click at [202, 173] on blockquote "Thank you for the wonderful review, [PERSON_NAME]! We are delighted to hear tha…" at bounding box center [260, 166] width 330 height 14
drag, startPoint x: 216, startPoint y: 201, endPoint x: 223, endPoint y: 201, distance: 6.9
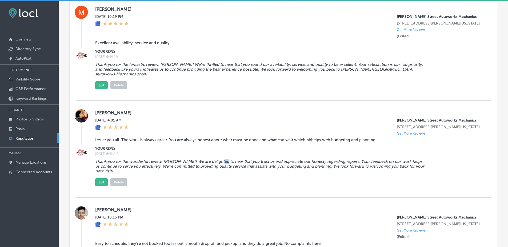
click at [221, 173] on blockquote "Thank you for the wonderful review, [PERSON_NAME]! We are delighted to hear tha…" at bounding box center [260, 166] width 330 height 14
drag, startPoint x: 233, startPoint y: 201, endPoint x: 243, endPoint y: 202, distance: 9.9
click at [239, 173] on blockquote "Thank you for the wonderful review, [PERSON_NAME]! We are delighted to hear tha…" at bounding box center [260, 166] width 330 height 14
drag, startPoint x: 262, startPoint y: 203, endPoint x: 282, endPoint y: 201, distance: 20.0
click at [282, 173] on blockquote "Thank you for the wonderful review, [PERSON_NAME]! We are delighted to hear tha…" at bounding box center [260, 166] width 330 height 14
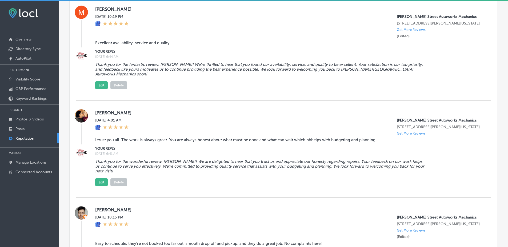
drag, startPoint x: 292, startPoint y: 201, endPoint x: 349, endPoint y: 201, distance: 57.6
click at [337, 173] on blockquote "Thank you for the wonderful review, [PERSON_NAME]! We are delighted to hear tha…" at bounding box center [260, 166] width 330 height 14
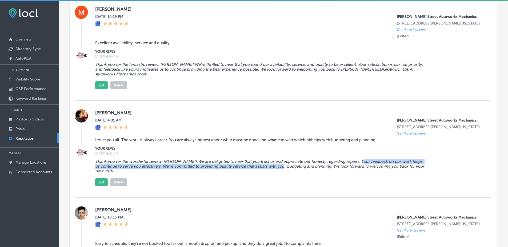
drag, startPoint x: 356, startPoint y: 201, endPoint x: 231, endPoint y: 211, distance: 126.2
click at [239, 186] on div "Thank you for the wonderful review, [PERSON_NAME]! We are delighted to hear tha…" at bounding box center [288, 171] width 387 height 29
click at [198, 186] on div "Thank you for the wonderful review, [PERSON_NAME]! We are delighted to hear tha…" at bounding box center [288, 171] width 387 height 29
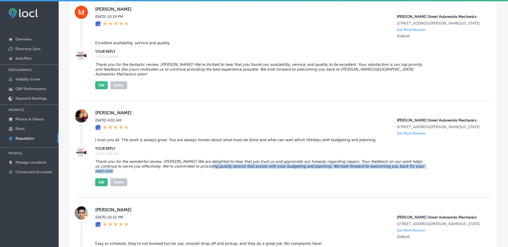
drag, startPoint x: 201, startPoint y: 207, endPoint x: 232, endPoint y: 209, distance: 31.8
click at [231, 186] on div "Thank you for the wonderful review, [PERSON_NAME]! We are delighted to hear tha…" at bounding box center [288, 171] width 387 height 29
click at [254, 186] on div "Thank you for the wonderful review, [PERSON_NAME]! We are delighted to hear tha…" at bounding box center [288, 171] width 387 height 29
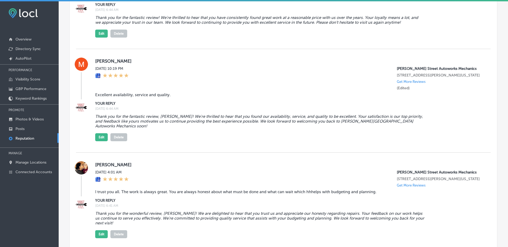
scroll to position [1083, 0]
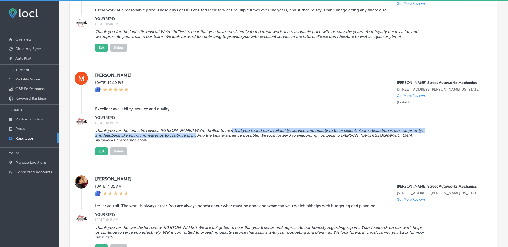
drag, startPoint x: 208, startPoint y: 173, endPoint x: 236, endPoint y: 175, distance: 27.5
click at [225, 143] on blockquote "Thank you for the fantastic review, [PERSON_NAME]! We're thrilled to hear that …" at bounding box center [260, 135] width 330 height 14
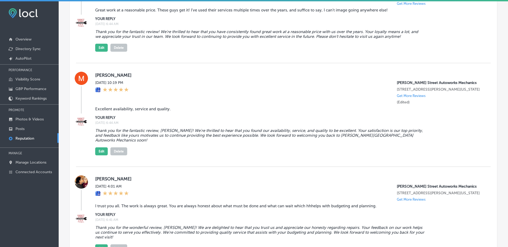
click at [285, 155] on div "Thank you for the fantastic review, [PERSON_NAME]! We're thrilled to hear that …" at bounding box center [288, 140] width 387 height 29
drag, startPoint x: 339, startPoint y: 167, endPoint x: 364, endPoint y: 169, distance: 24.3
click at [360, 155] on div "Thank you for the fantastic review, [PERSON_NAME]! We're thrilled to hear that …" at bounding box center [288, 140] width 387 height 29
click at [372, 143] on blockquote "Thank you for the fantastic review, [PERSON_NAME]! We're thrilled to hear that …" at bounding box center [260, 135] width 330 height 14
drag, startPoint x: 165, startPoint y: 175, endPoint x: 168, endPoint y: 175, distance: 3.2
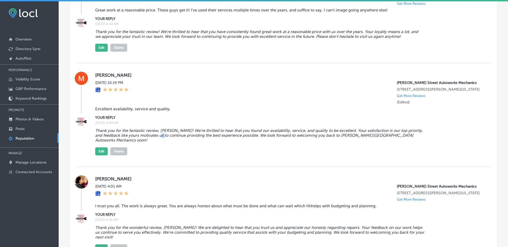
click at [168, 143] on blockquote "Thank you for the fantastic review, [PERSON_NAME]! We're thrilled to hear that …" at bounding box center [260, 135] width 330 height 14
drag, startPoint x: 177, startPoint y: 175, endPoint x: 213, endPoint y: 175, distance: 36.0
click at [196, 143] on blockquote "Thank you for the fantastic review, [PERSON_NAME]! We're thrilled to hear that …" at bounding box center [260, 135] width 330 height 14
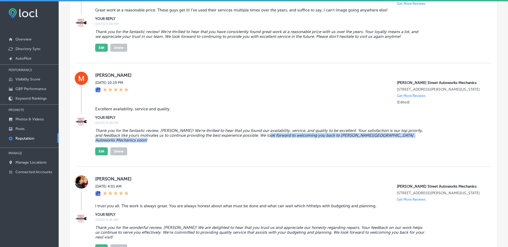
drag, startPoint x: 255, startPoint y: 179, endPoint x: 285, endPoint y: 176, distance: 30.5
click at [277, 155] on div "Thank you for the fantastic review, [PERSON_NAME]! We're thrilled to hear that …" at bounding box center [288, 140] width 387 height 29
click at [287, 143] on blockquote "Thank you for the fantastic review, [PERSON_NAME]! We're thrilled to hear that …" at bounding box center [260, 135] width 330 height 14
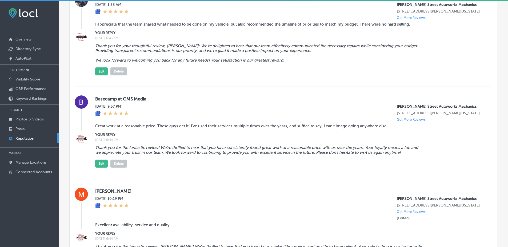
scroll to position [965, 0]
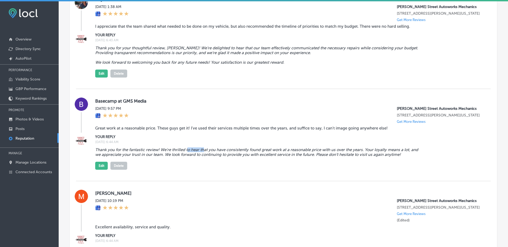
drag, startPoint x: 189, startPoint y: 184, endPoint x: 209, endPoint y: 184, distance: 19.5
click at [203, 157] on blockquote "Thank you for the fantastic review! We're thrilled to hear that you have consis…" at bounding box center [260, 152] width 330 height 10
drag, startPoint x: 243, startPoint y: 186, endPoint x: 309, endPoint y: 184, distance: 65.6
click at [282, 157] on blockquote "Thank you for the fantastic review! We're thrilled to hear that you have consis…" at bounding box center [260, 152] width 330 height 10
drag, startPoint x: 320, startPoint y: 183, endPoint x: 375, endPoint y: 186, distance: 54.7
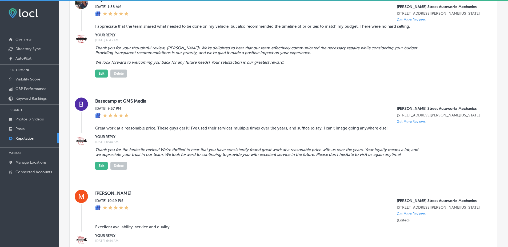
click at [363, 157] on blockquote "Thank you for the fantastic review! We're thrilled to hear that you have consis…" at bounding box center [260, 152] width 330 height 10
drag
click at [249, 157] on blockquote "Thank you for the fantastic review! We're thrilled to hear that you have consis…" at bounding box center [260, 152] width 330 height 10
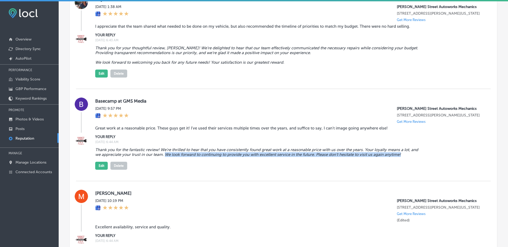
click at [185, 170] on div "Thank you for the fantastic review! We're thrilled to hear that you have consis…" at bounding box center [288, 157] width 387 height 25
click at [223, 157] on blockquote "Thank you for the fantastic review! We're thrilled to hear that you have consis…" at bounding box center [260, 152] width 330 height 10
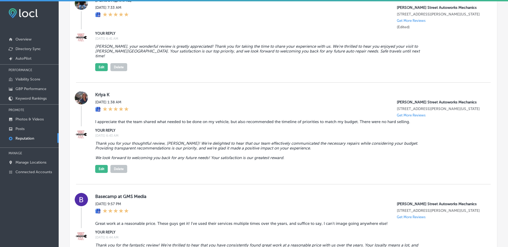
scroll to position [866, 0]
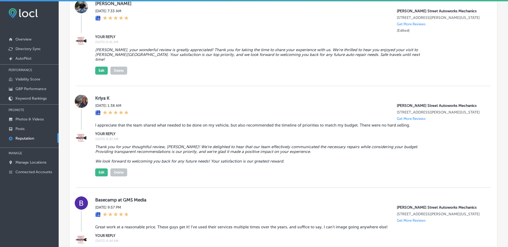
click at [291, 164] on blockquote "Thank you for your thoughtful review, [PERSON_NAME]! We’re delighted to hear th…" at bounding box center [260, 153] width 330 height 19
click at [151, 164] on blockquote "Thank you for your thoughtful review, [PERSON_NAME]! We’re delighted to hear th…" at bounding box center [260, 153] width 330 height 19
click at [213, 164] on blockquote "Thank you for your thoughtful review, [PERSON_NAME]! We’re delighted to hear th…" at bounding box center [260, 153] width 330 height 19
click at [239, 164] on blockquote "Thank you for your thoughtful review, [PERSON_NAME]! We’re delighted to hear th…" at bounding box center [260, 153] width 330 height 19
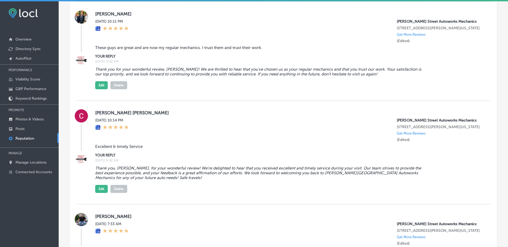
scroll to position [641, 0]
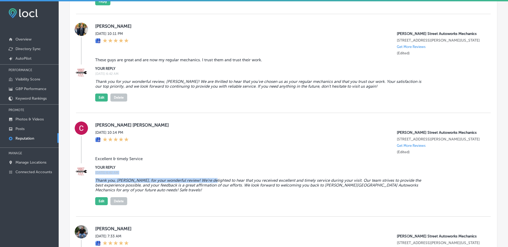
click at [208, 205] on div "YOUR REPLY [DATE] 6:42 AM Thank you, [PERSON_NAME], for your wonderful review! …" at bounding box center [288, 185] width 387 height 41
click at [301, 192] on blockquote "Thank you, [PERSON_NAME], for your wonderful review! We're delighted to hear th…" at bounding box center [260, 185] width 330 height 14
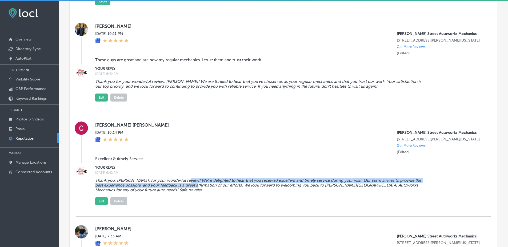
click at [201, 192] on blockquote "Thank you, [PERSON_NAME], for your wonderful review! We're delighted to hear th…" at bounding box center [260, 185] width 330 height 14
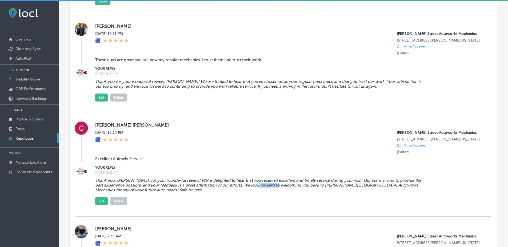
click at [282, 192] on blockquote "Thank you, [PERSON_NAME], for your wonderful review! We're delighted to hear th…" at bounding box center [260, 185] width 330 height 14
click at [320, 192] on blockquote "Thank you, [PERSON_NAME], for your wonderful review! We're delighted to hear th…" at bounding box center [260, 185] width 330 height 14
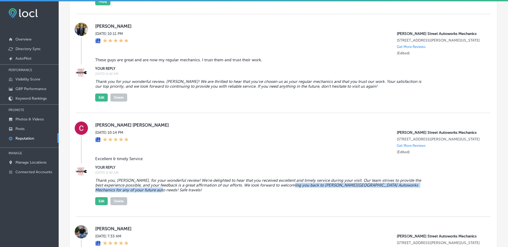
click at [348, 192] on blockquote "Thank you, [PERSON_NAME], for your wonderful review! We're delighted to hear th…" at bounding box center [260, 185] width 330 height 14
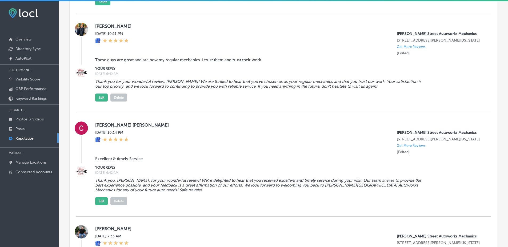
click at [373, 192] on blockquote "Thank you, [PERSON_NAME], for your wonderful review! We're delighted to hear th…" at bounding box center [260, 185] width 330 height 14
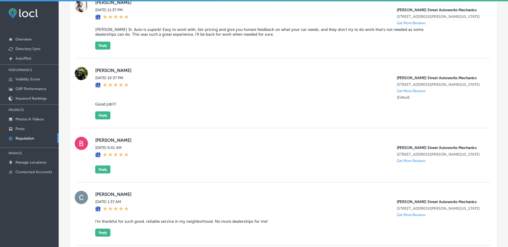
scroll to position [0, 0]
